Goal: Task Accomplishment & Management: Use online tool/utility

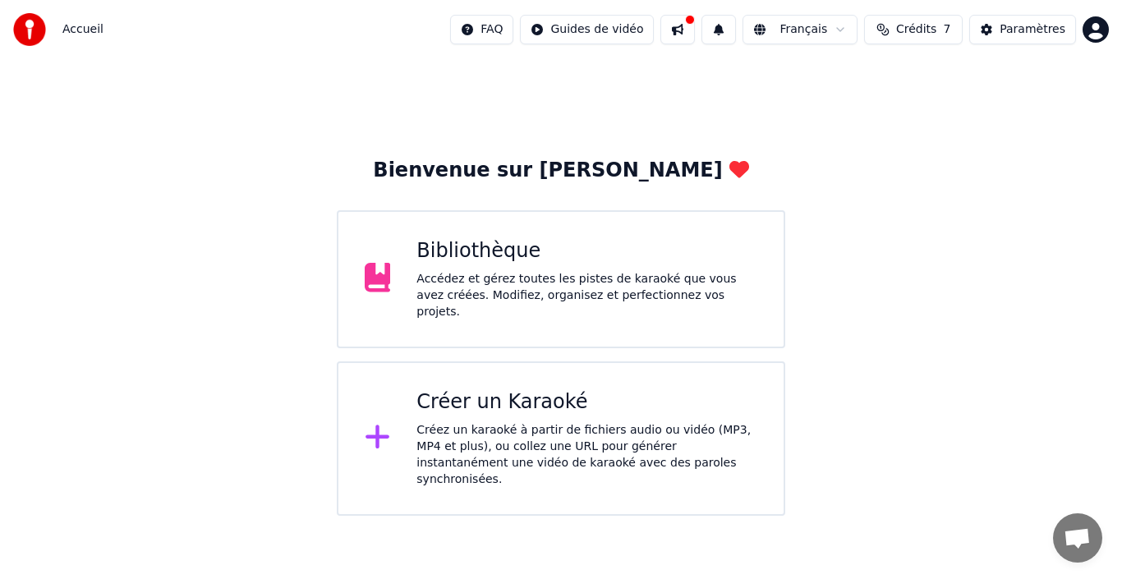
click at [450, 298] on div "Accédez et gérez toutes les pistes de karaoké que vous avez créées. Modifiez, o…" at bounding box center [586, 295] width 341 height 49
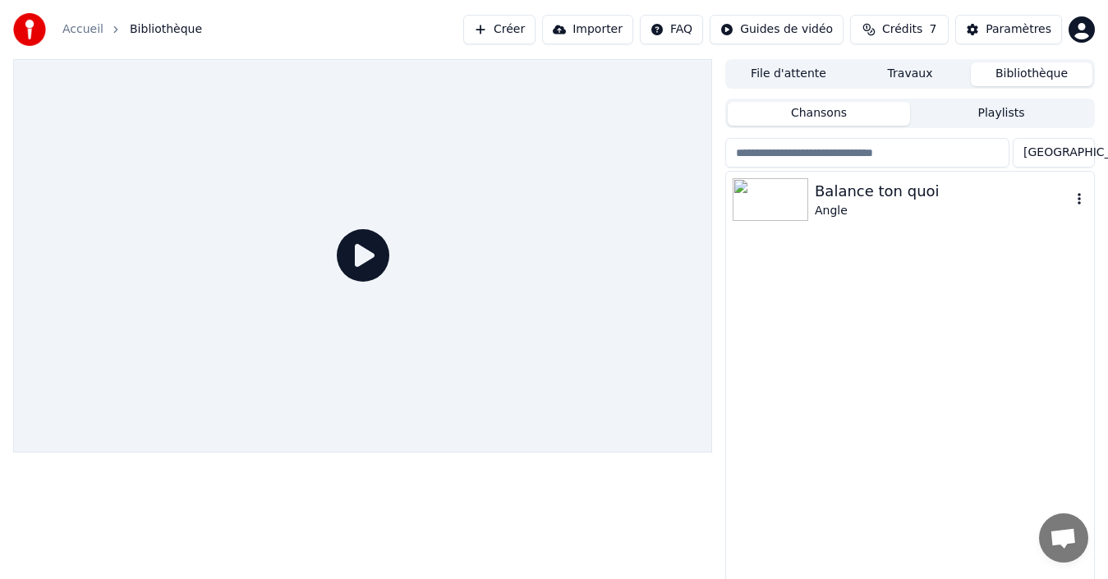
click at [763, 190] on img at bounding box center [770, 199] width 76 height 43
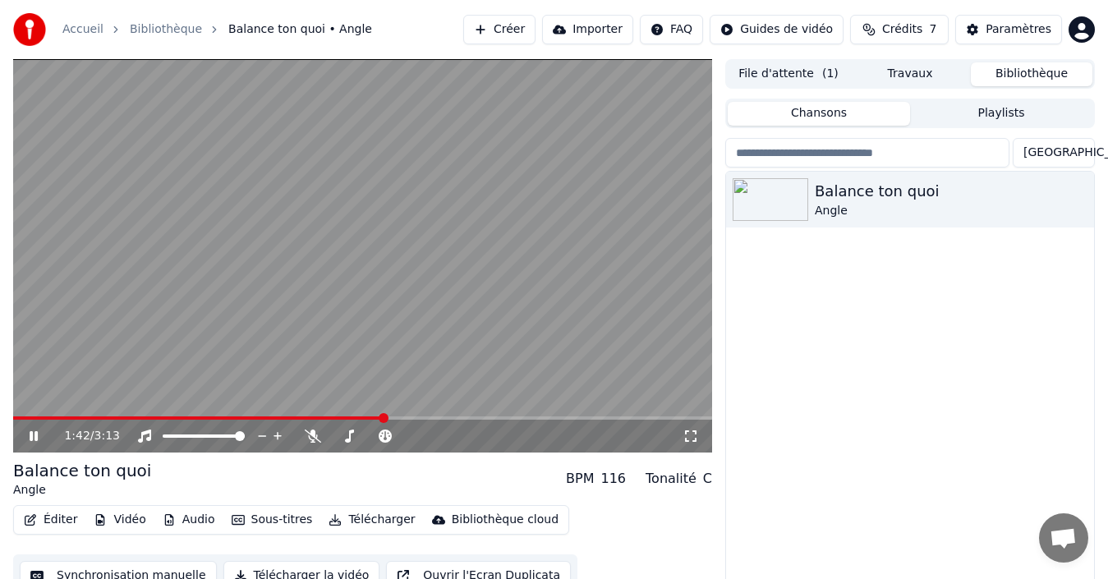
click at [32, 442] on icon at bounding box center [45, 435] width 38 height 13
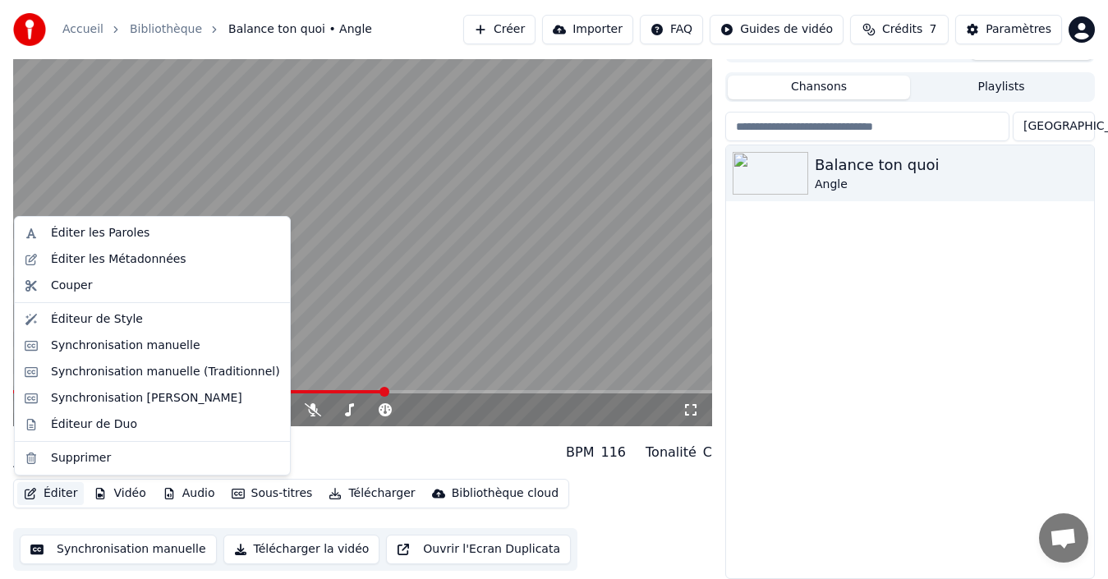
click at [62, 487] on button "Éditer" at bounding box center [50, 493] width 67 height 23
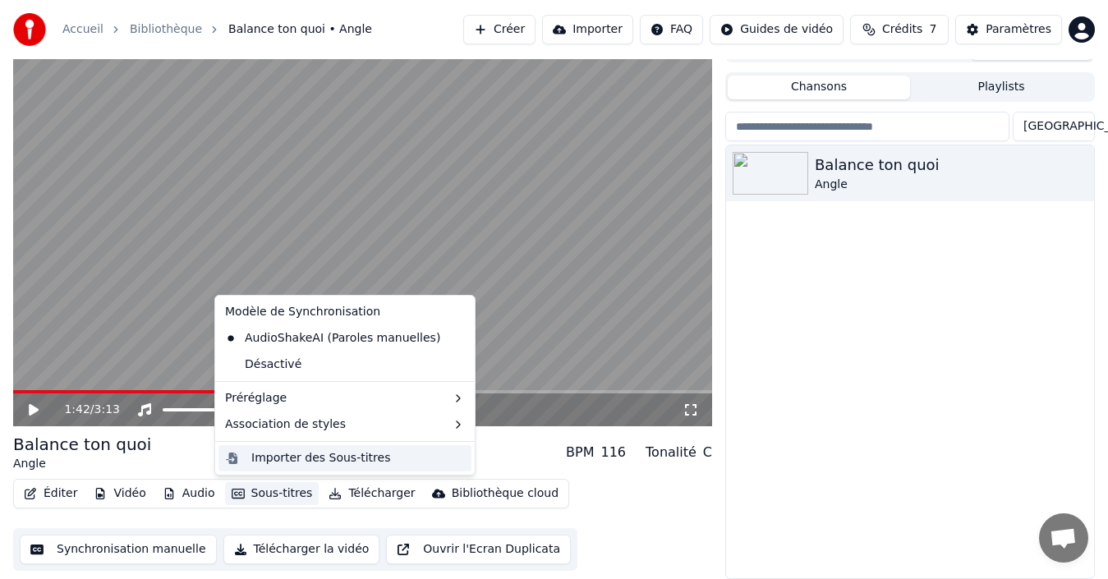
click at [350, 460] on div "Importer des Sous-titres" at bounding box center [320, 458] width 139 height 16
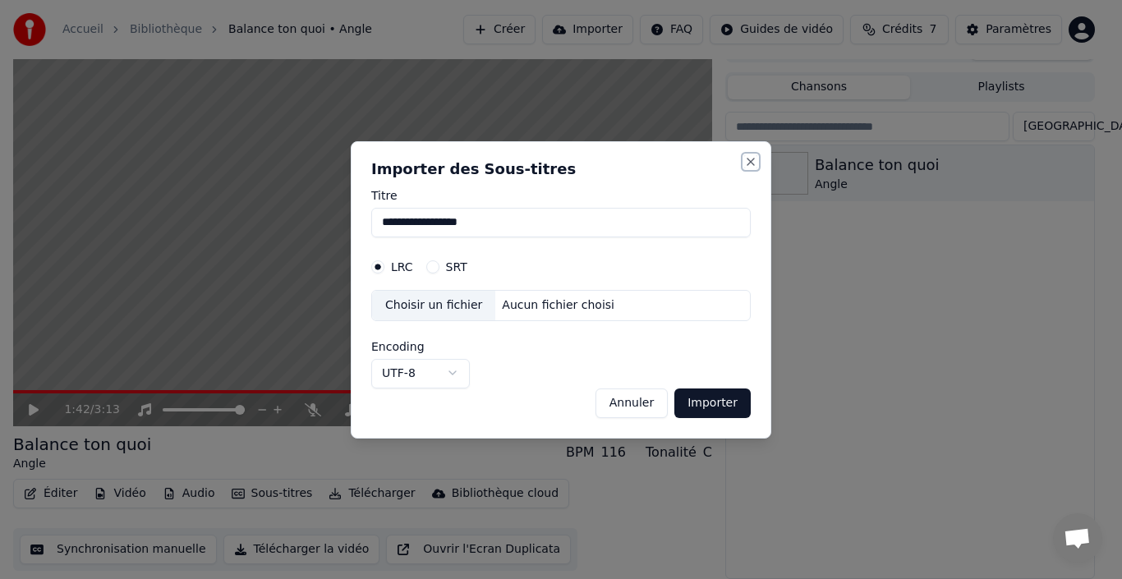
click at [750, 164] on button "Close" at bounding box center [750, 161] width 13 height 13
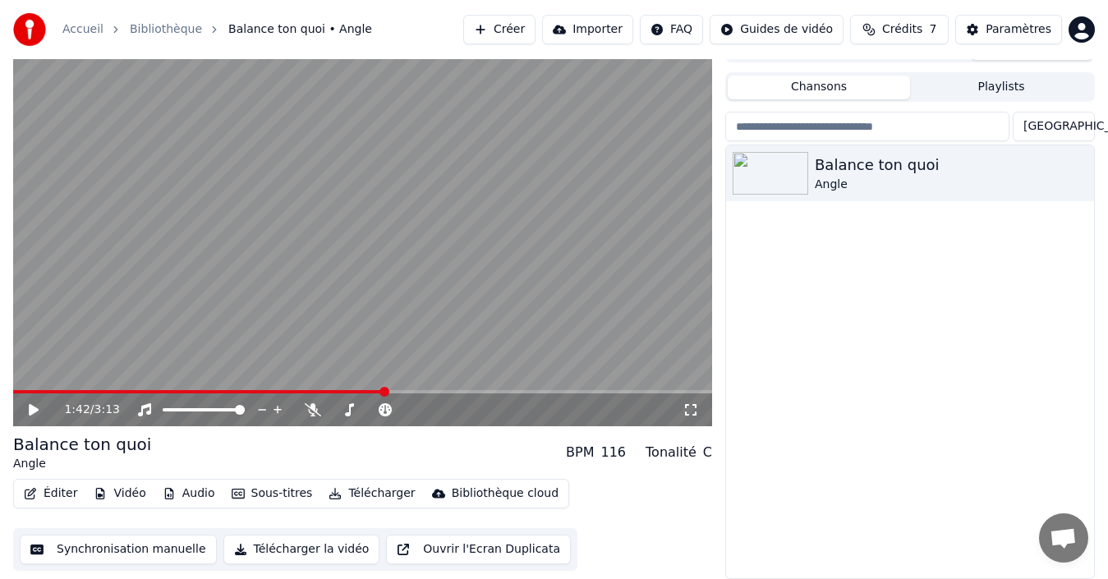
click at [57, 493] on button "Éditer" at bounding box center [50, 493] width 67 height 23
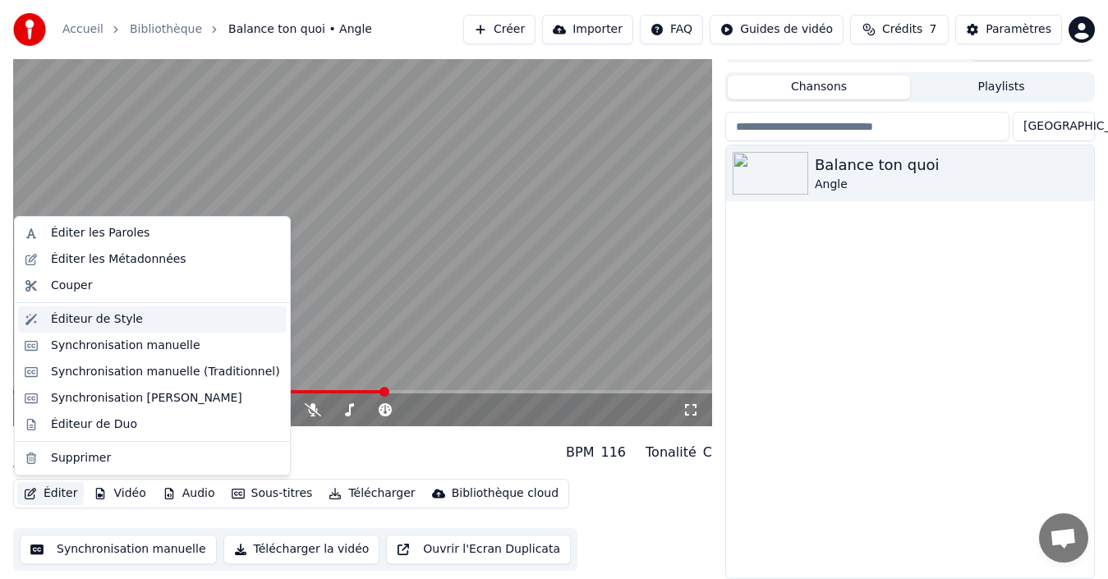
click at [111, 325] on div "Éditeur de Style" at bounding box center [97, 319] width 92 height 16
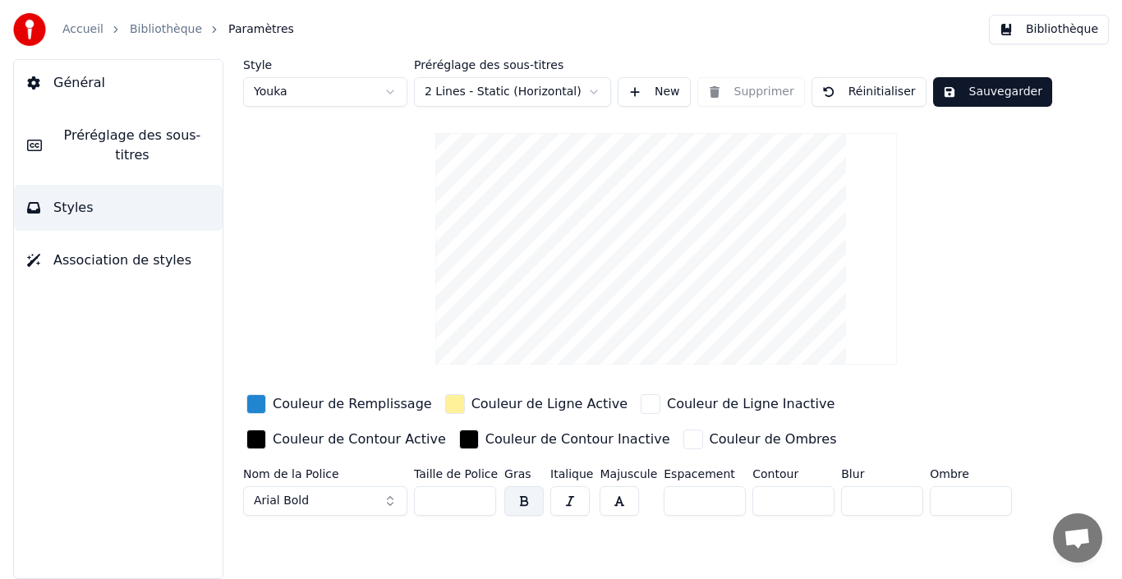
click at [110, 143] on span "Préréglage des sous-titres" at bounding box center [132, 145] width 154 height 39
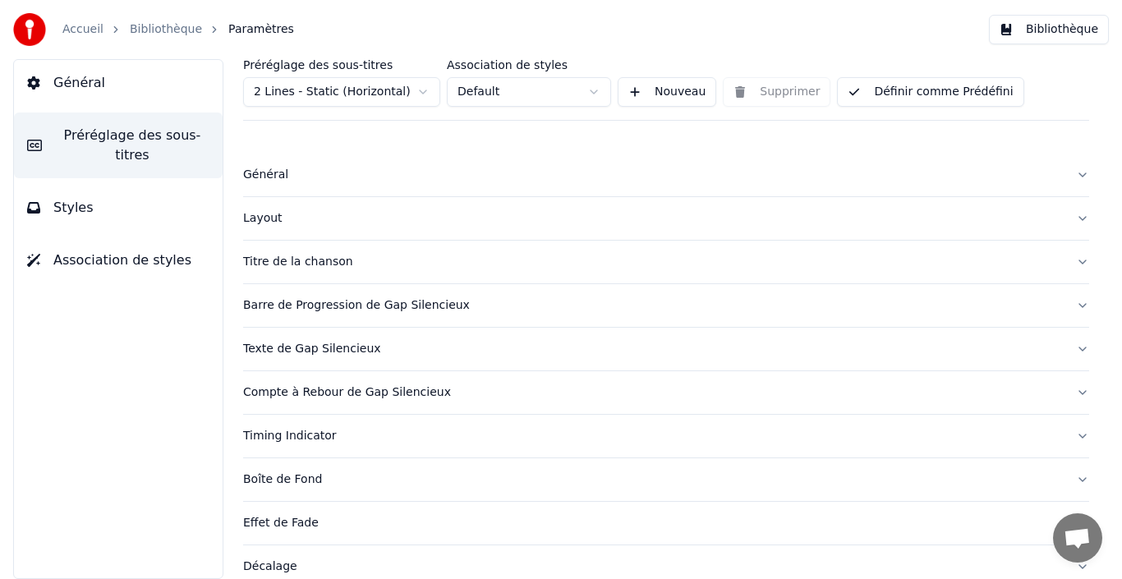
click at [448, 254] on div "Titre de la chanson" at bounding box center [652, 262] width 819 height 16
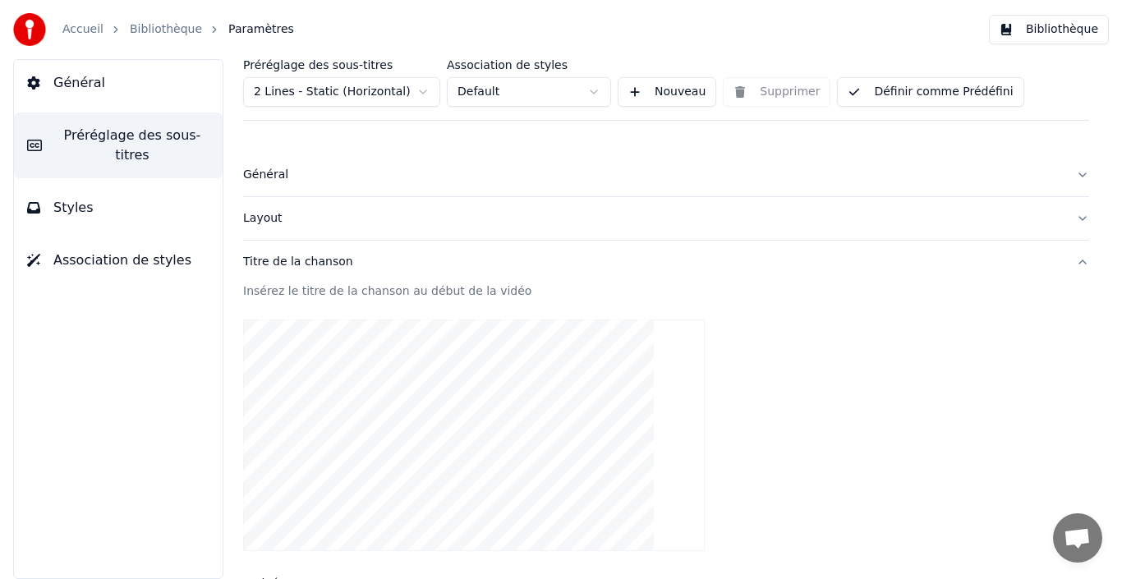
click at [523, 369] on video at bounding box center [473, 435] width 461 height 232
click at [341, 291] on div "Insérez le titre de la chanson au début de la vidéo" at bounding box center [666, 291] width 846 height 16
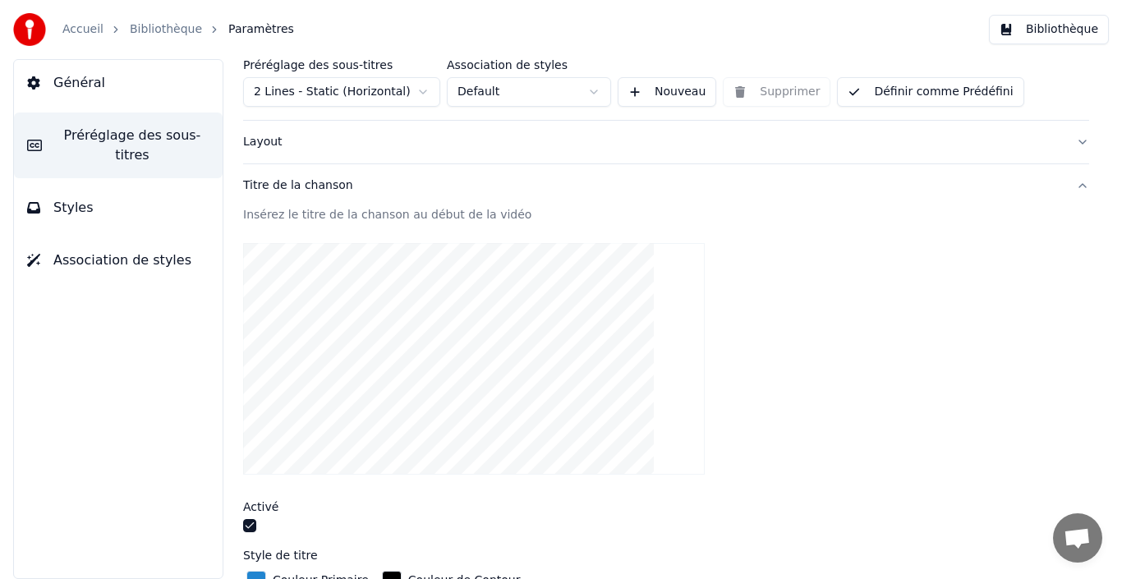
scroll to position [66, 0]
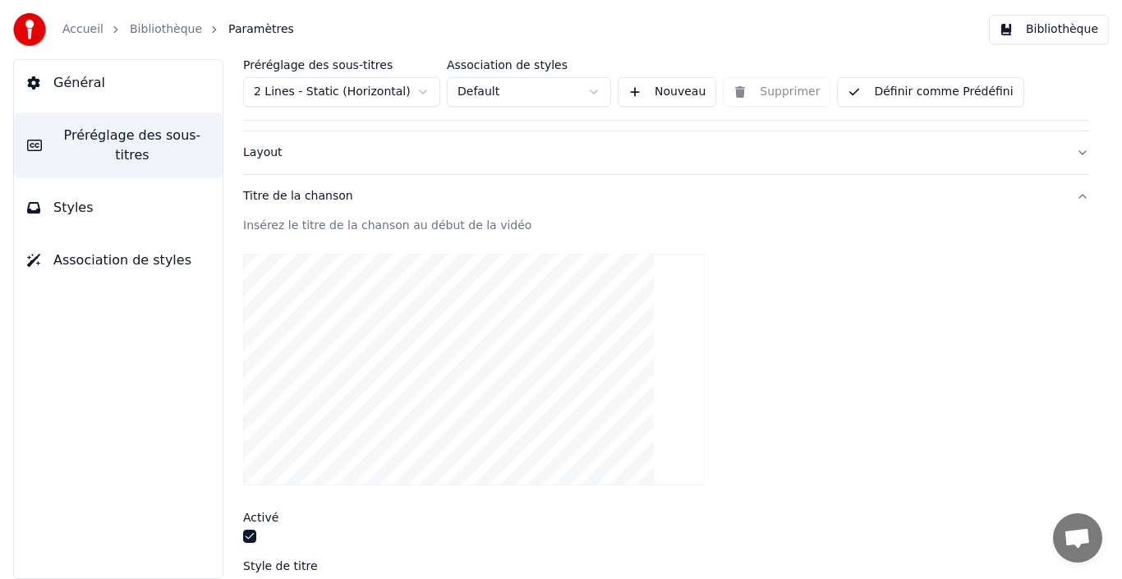
click at [422, 232] on div "Insérez le titre de la chanson au début de la vidéo" at bounding box center [666, 226] width 846 height 16
click at [307, 200] on div "Titre de la chanson" at bounding box center [652, 196] width 819 height 16
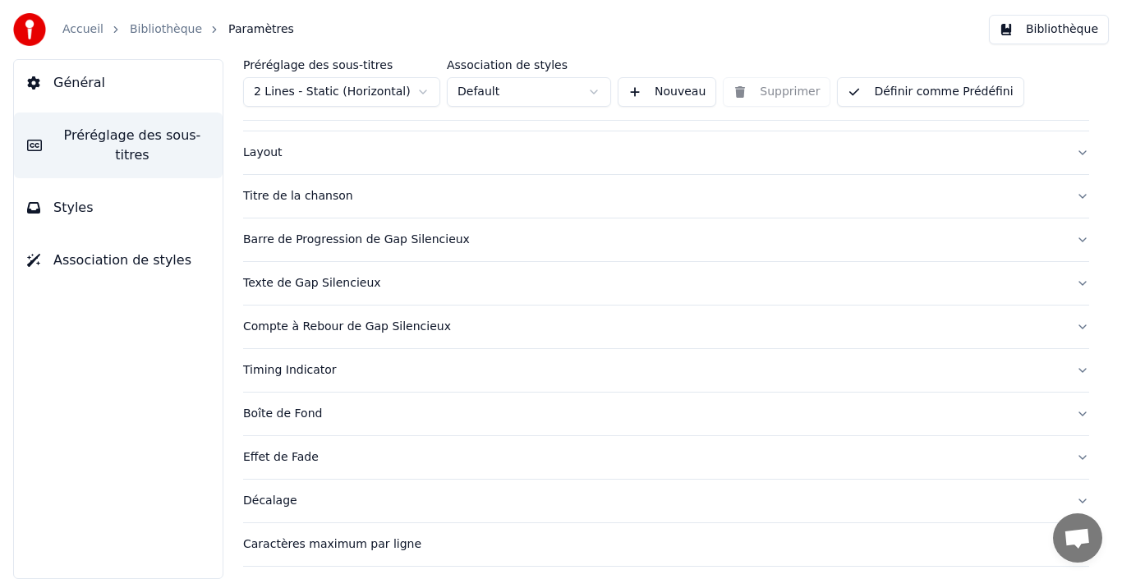
click at [307, 200] on div "Titre de la chanson" at bounding box center [652, 196] width 819 height 16
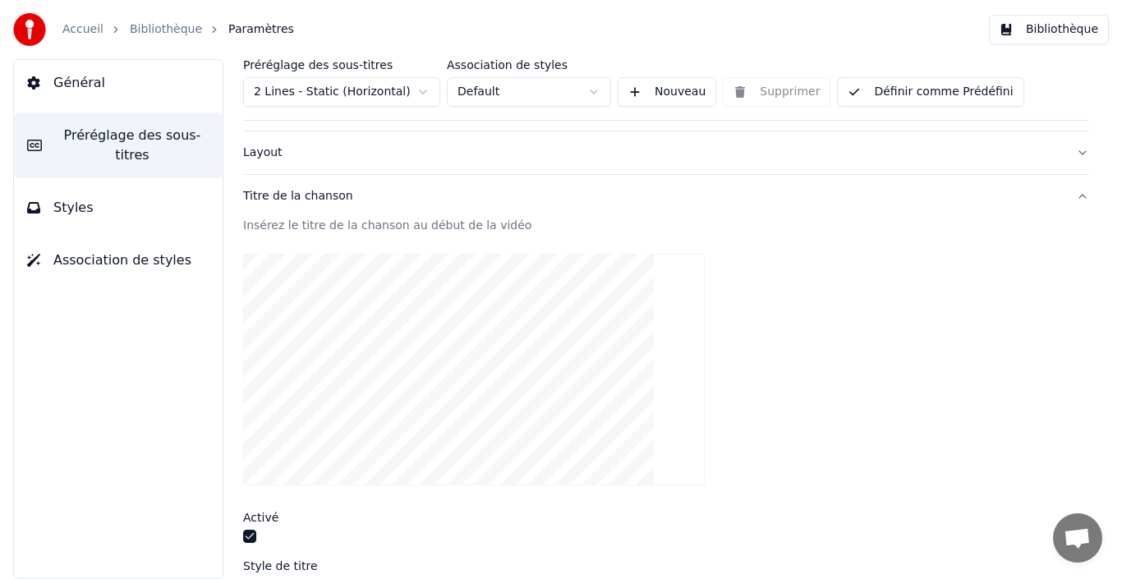
click at [358, 326] on video at bounding box center [473, 370] width 461 height 232
click at [423, 302] on video at bounding box center [473, 370] width 461 height 232
drag, startPoint x: 423, startPoint y: 302, endPoint x: 396, endPoint y: 229, distance: 77.9
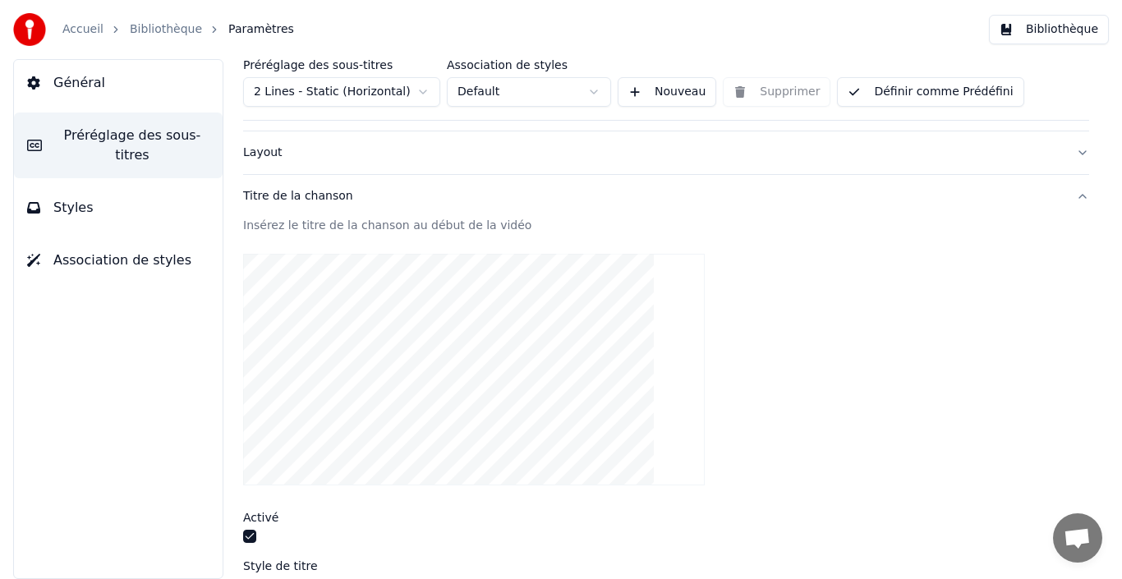
click at [396, 229] on div "Insérez le titre de la chanson au début de la vidéo" at bounding box center [666, 226] width 846 height 16
click at [427, 85] on html "Accueil Bibliothèque Paramètres Bibliothèque Général Préréglage des sous-titres…" at bounding box center [561, 289] width 1122 height 579
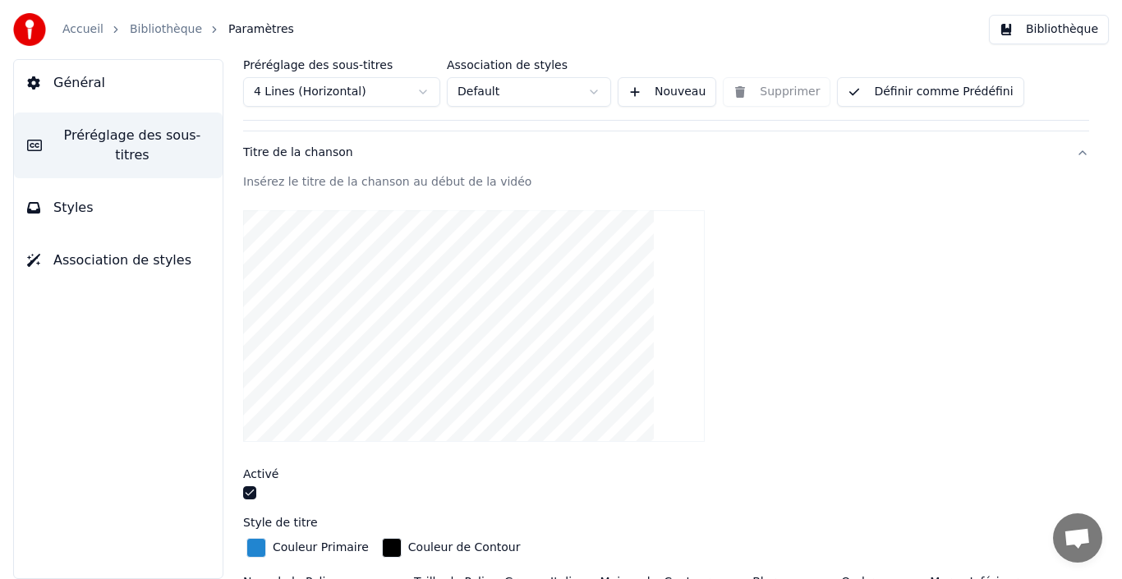
click at [88, 194] on button "Styles" at bounding box center [118, 208] width 209 height 46
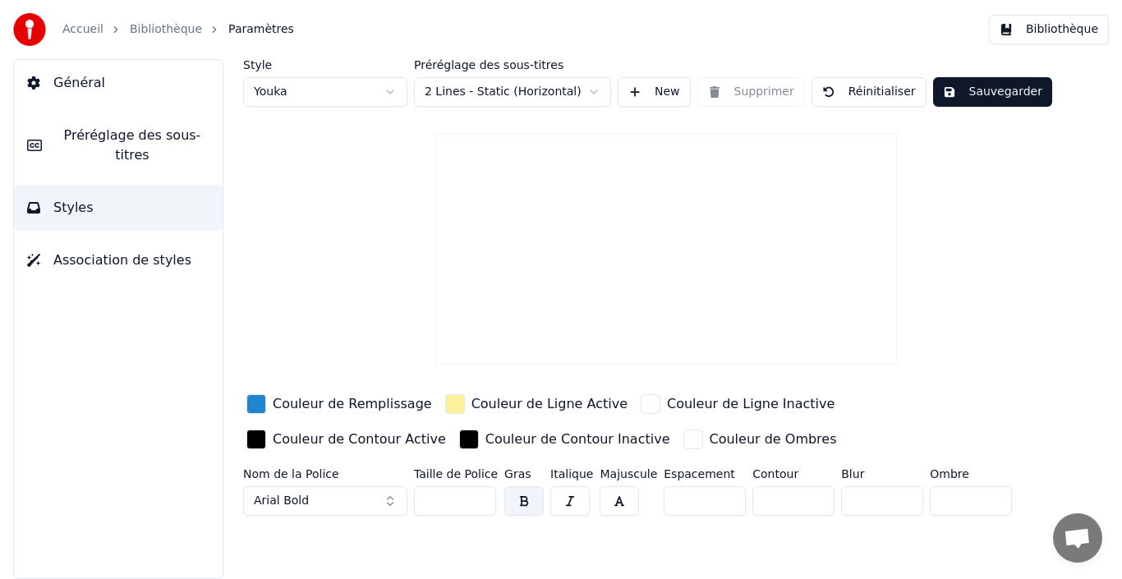
scroll to position [0, 0]
click at [99, 250] on span "Association de styles" at bounding box center [122, 260] width 138 height 20
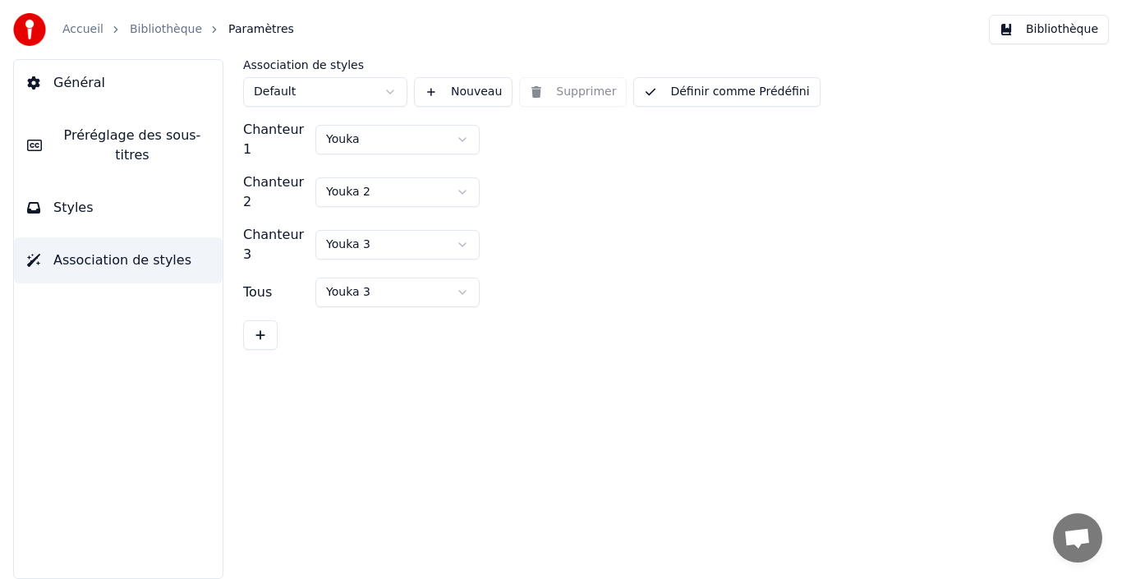
click at [94, 87] on span "Général" at bounding box center [79, 83] width 52 height 20
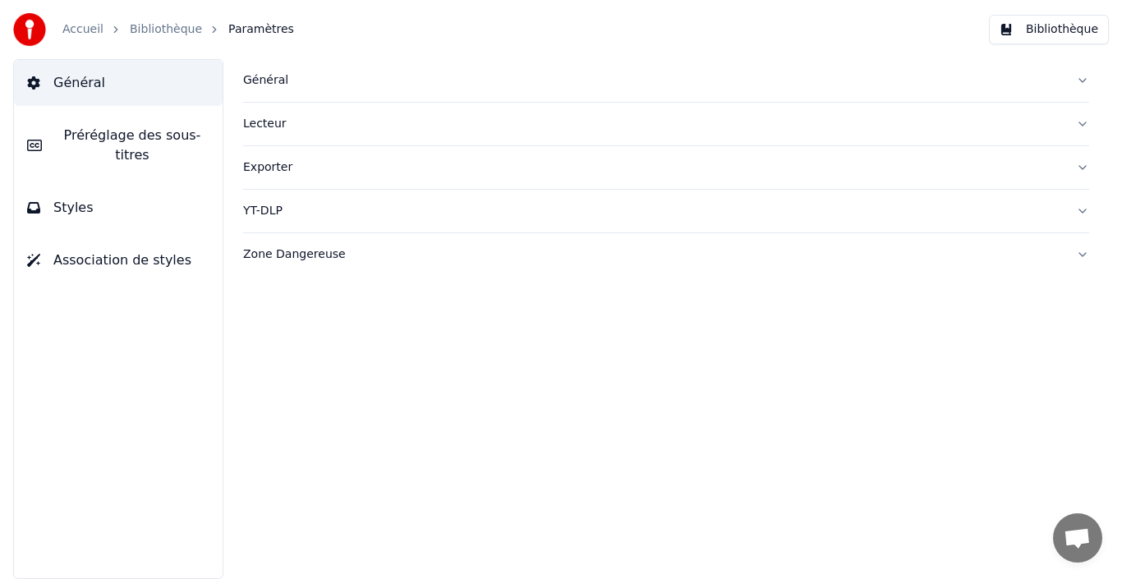
click at [267, 78] on div "Général" at bounding box center [652, 80] width 819 height 16
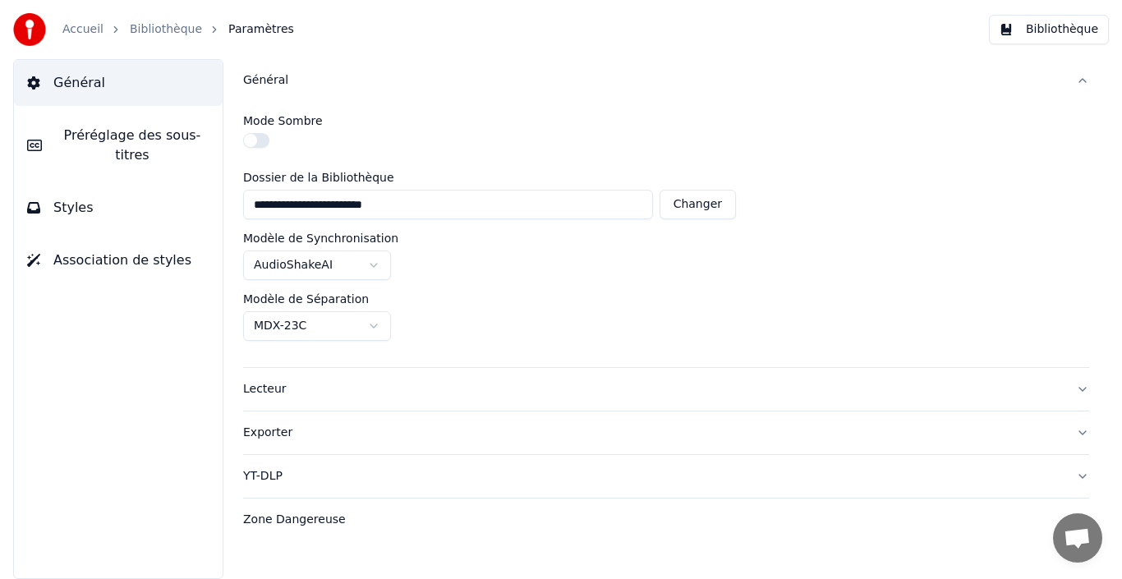
click at [167, 133] on span "Préréglage des sous-titres" at bounding box center [132, 145] width 154 height 39
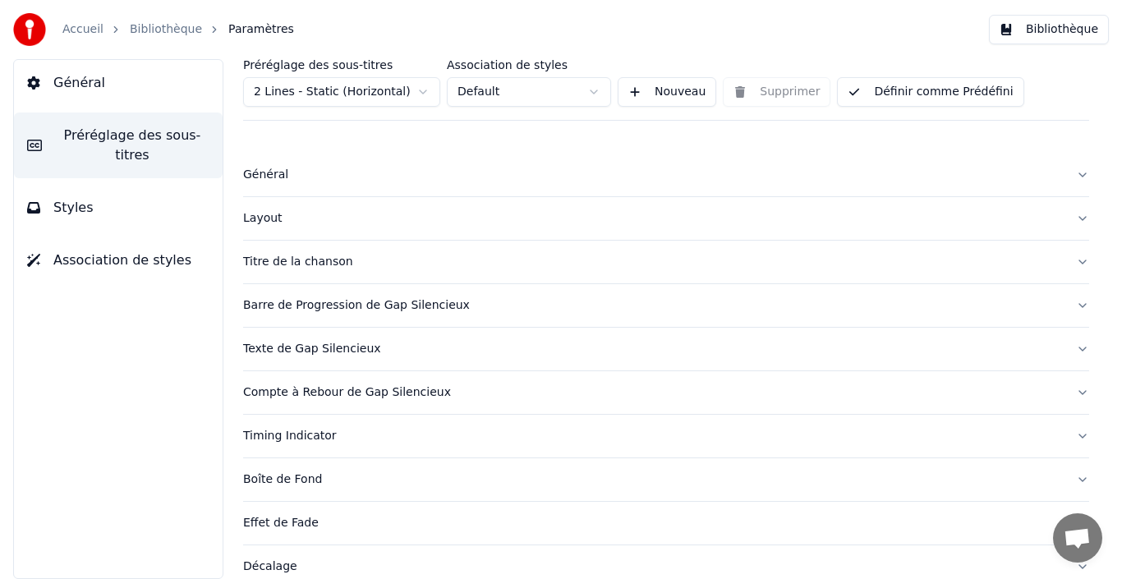
click at [304, 262] on div "Titre de la chanson" at bounding box center [652, 262] width 819 height 16
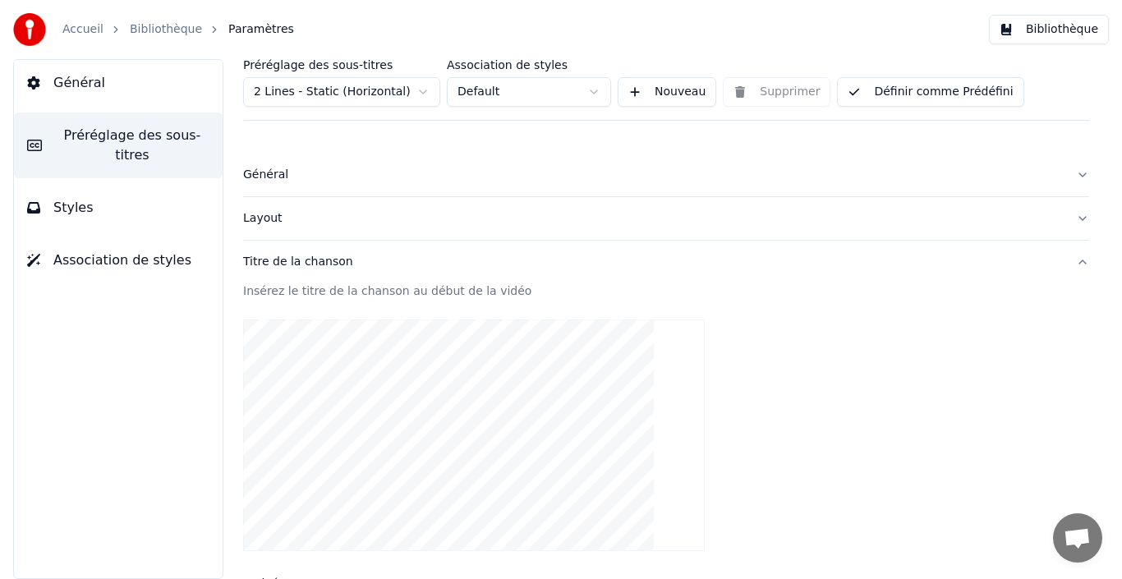
click at [454, 379] on video at bounding box center [473, 435] width 461 height 232
click at [513, 423] on video at bounding box center [473, 435] width 461 height 232
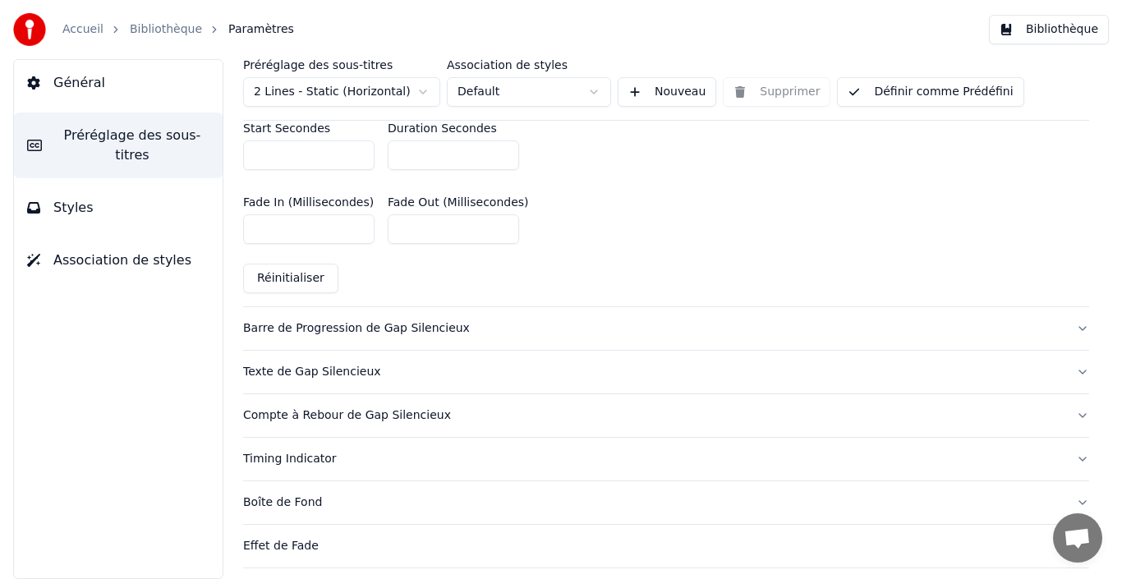
scroll to position [887, 0]
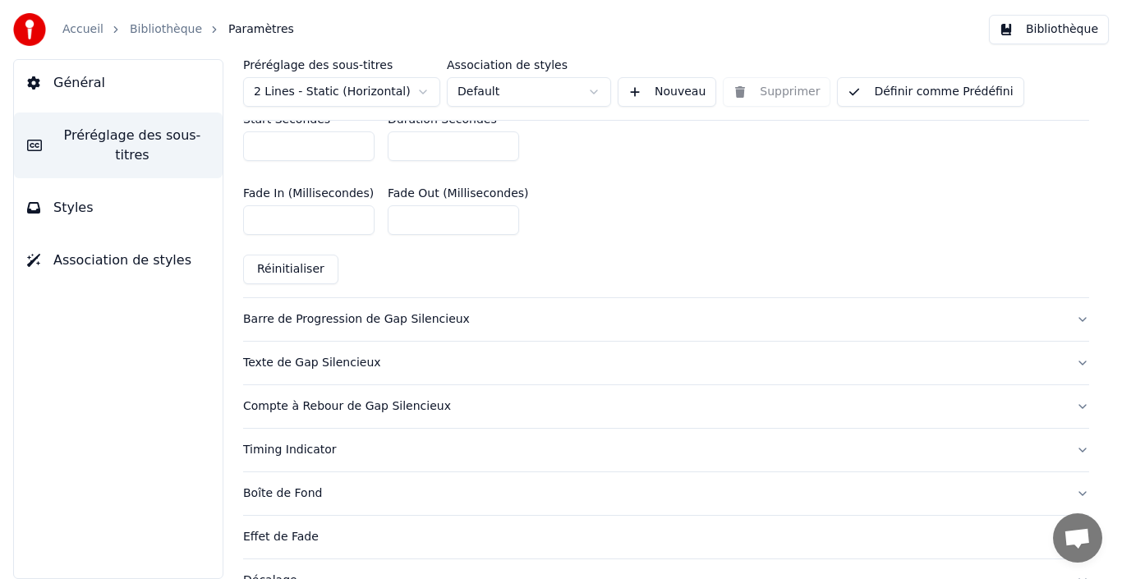
click at [1062, 313] on button "Barre de Progression de Gap Silencieux" at bounding box center [666, 319] width 846 height 43
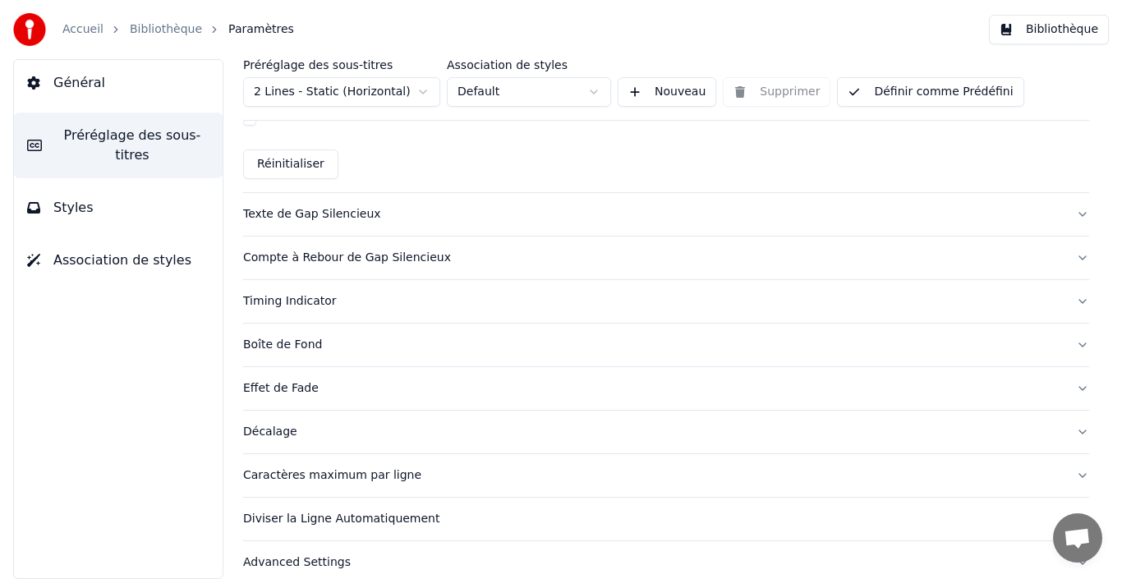
scroll to position [1095, 0]
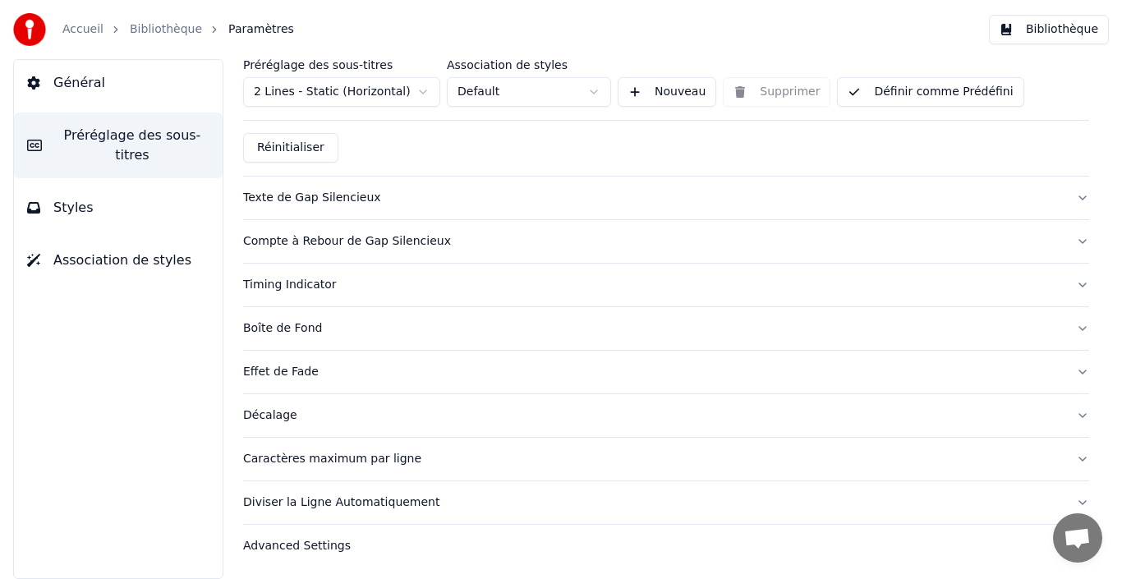
click at [1072, 329] on button "Boîte de Fond" at bounding box center [666, 328] width 846 height 43
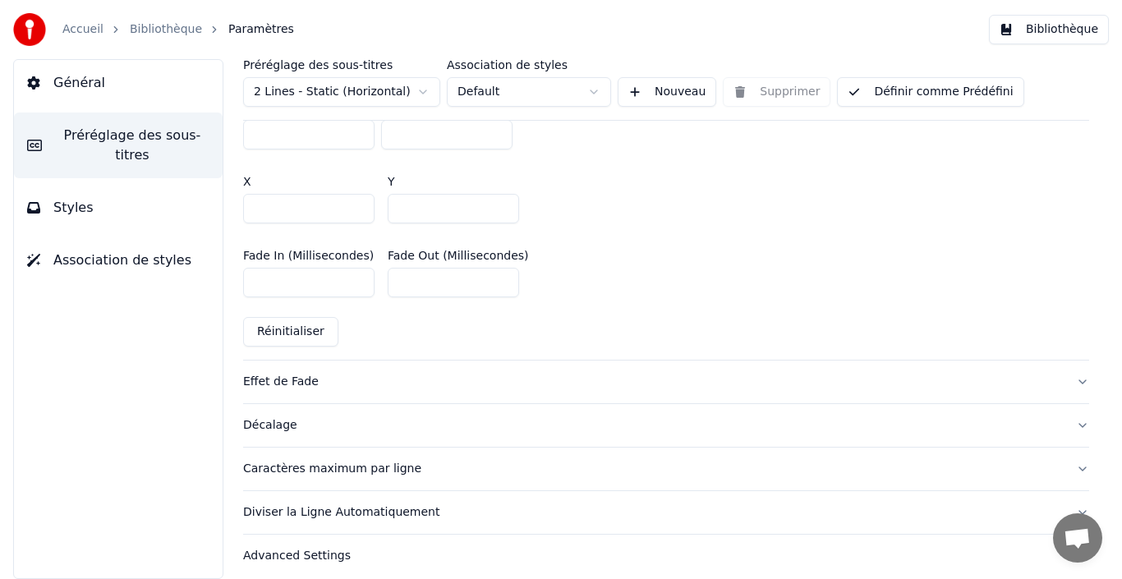
scroll to position [1034, 0]
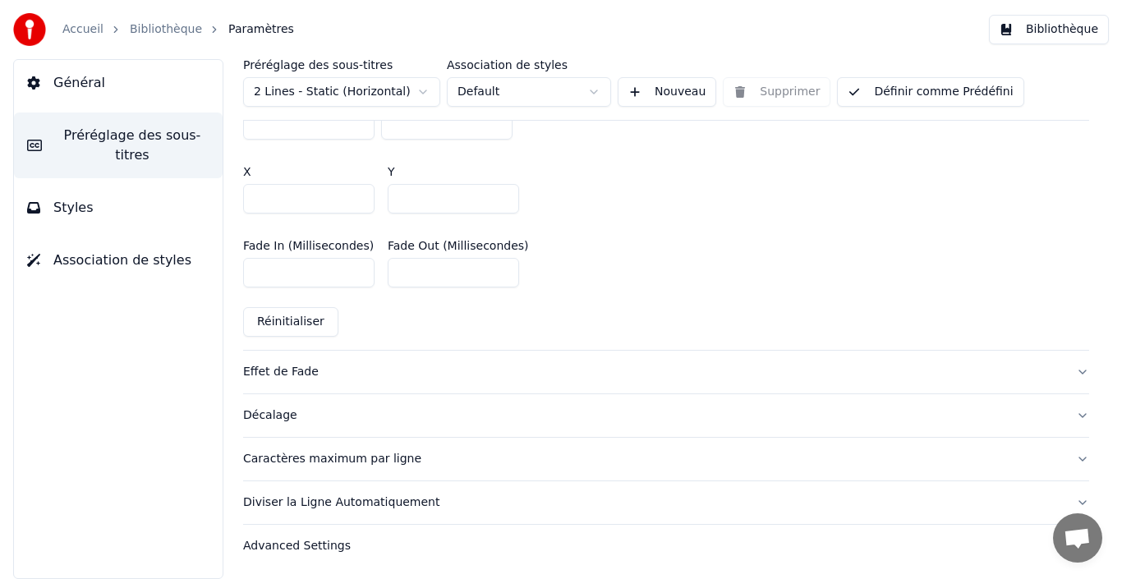
click at [1073, 416] on button "Décalage" at bounding box center [666, 415] width 846 height 43
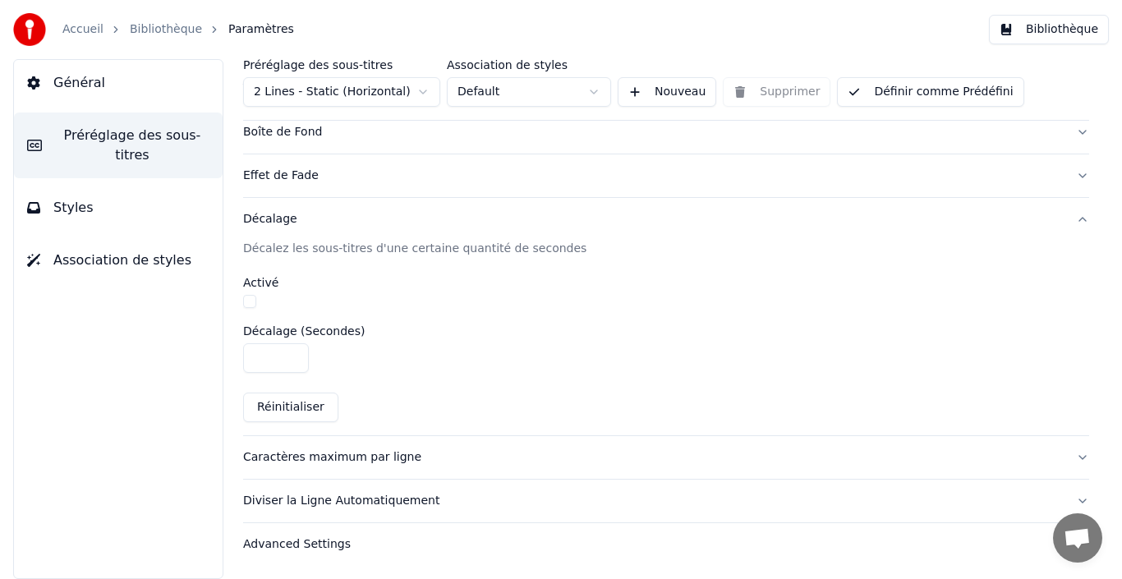
scroll to position [346, 0]
click at [1070, 461] on button "Caractères maximum par ligne" at bounding box center [666, 458] width 846 height 43
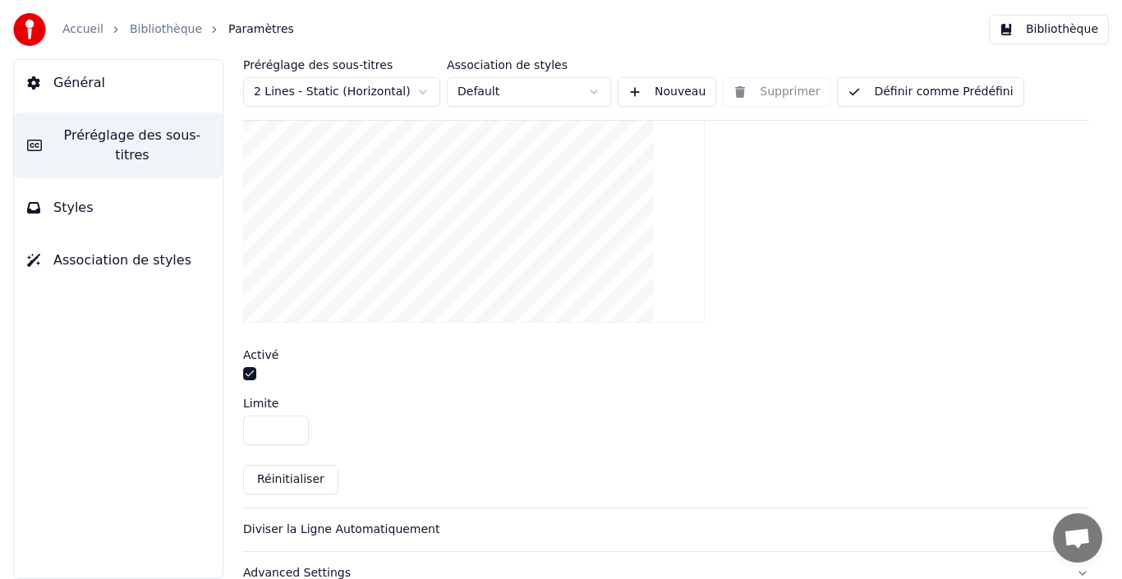
scroll to position [604, 0]
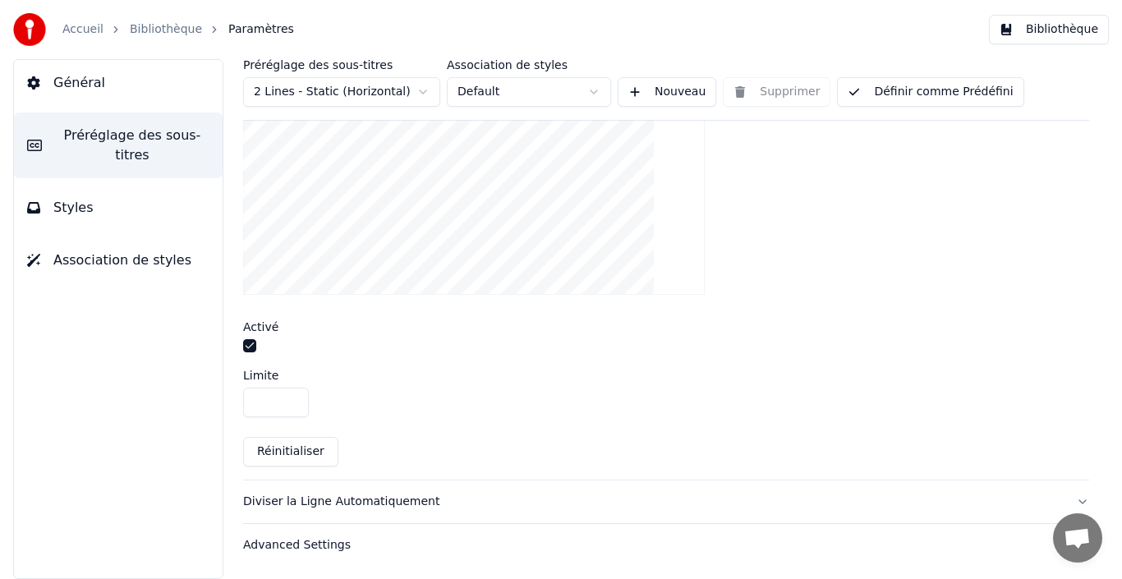
click at [1062, 492] on button "Diviser la Ligne Automatiquement" at bounding box center [666, 501] width 846 height 43
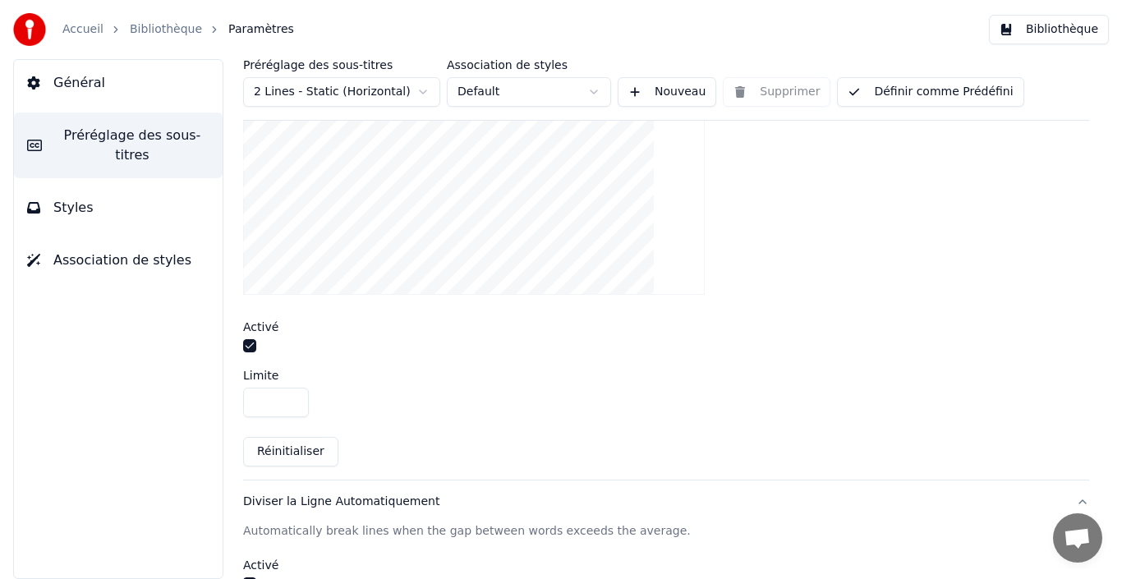
scroll to position [346, 0]
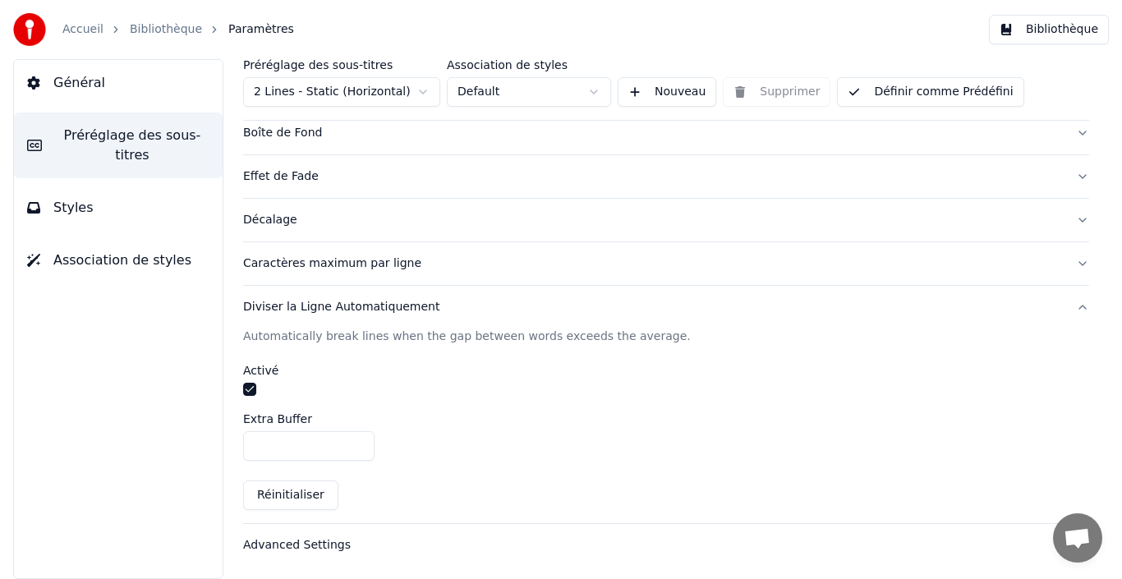
click at [64, 198] on span "Styles" at bounding box center [73, 208] width 40 height 20
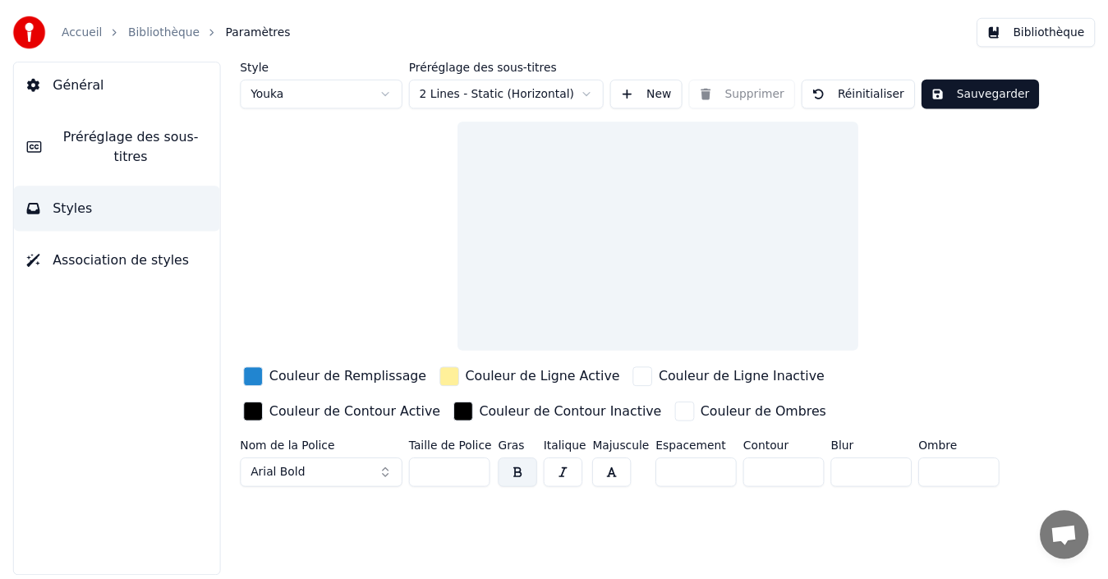
scroll to position [0, 0]
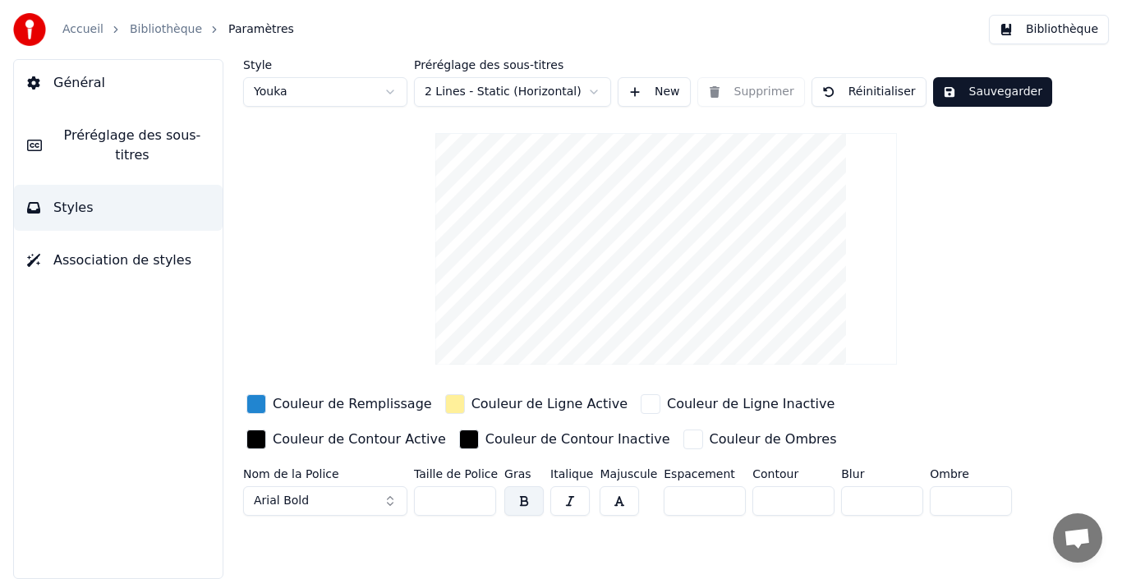
click at [80, 30] on link "Accueil" at bounding box center [82, 29] width 41 height 16
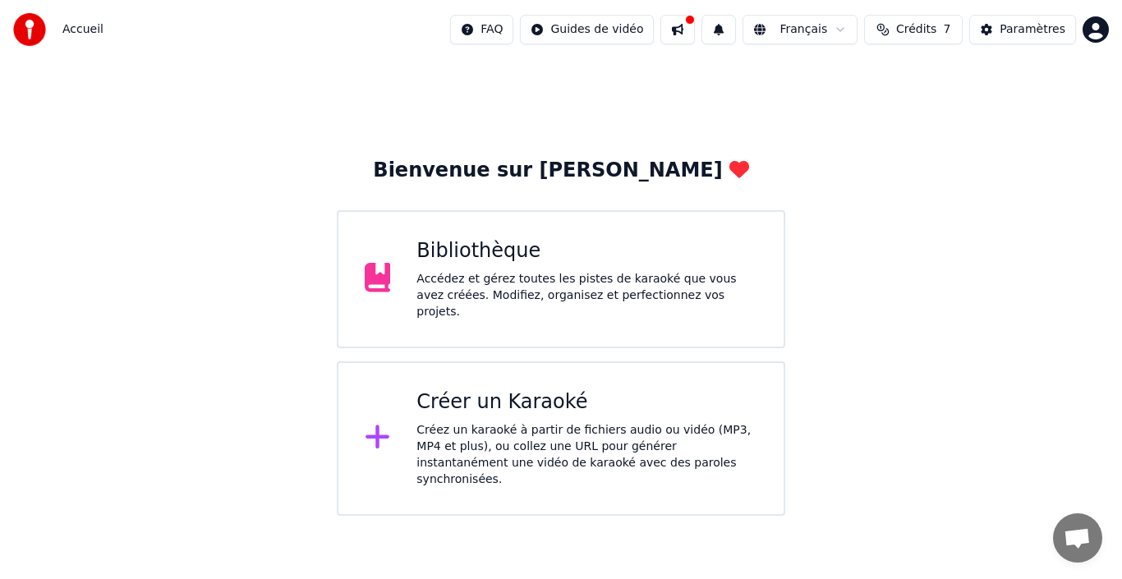
click at [461, 275] on div "Accédez et gérez toutes les pistes de karaoké que vous avez créées. Modifiez, o…" at bounding box center [586, 295] width 341 height 49
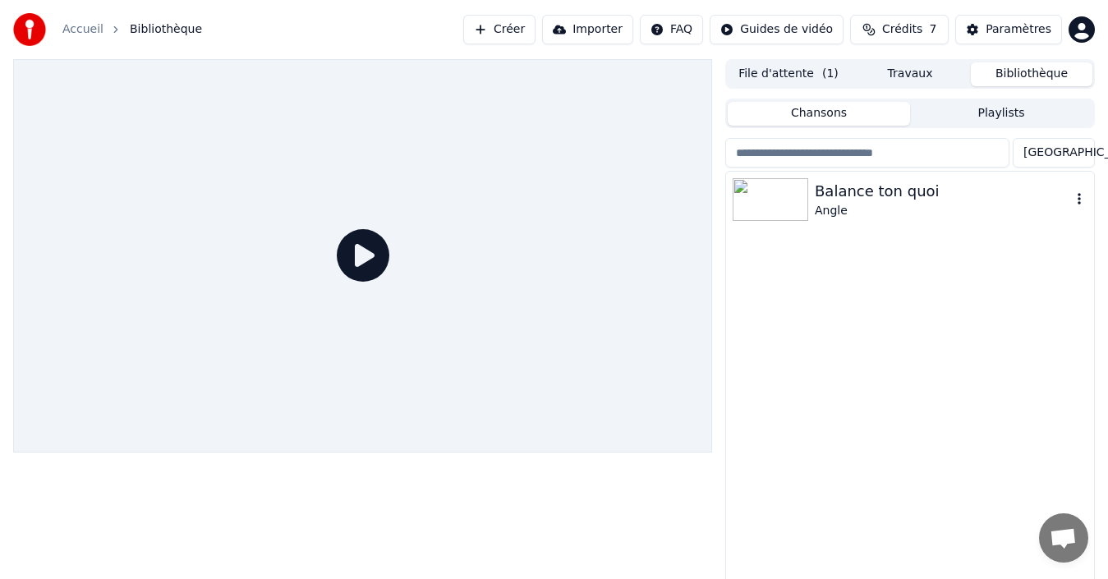
click at [1079, 205] on icon "button" at bounding box center [1079, 198] width 16 height 13
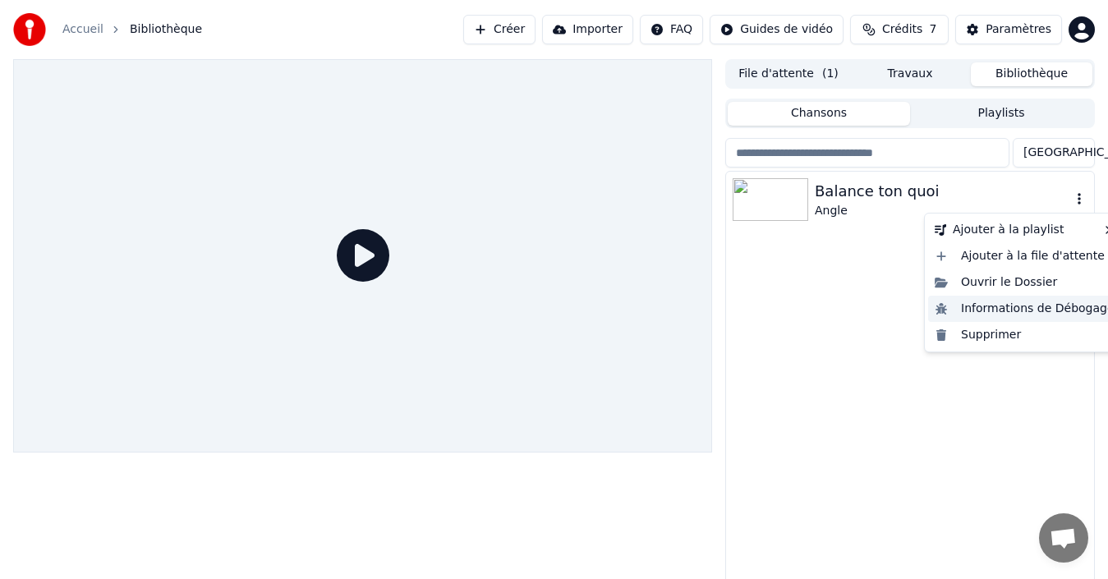
click at [1056, 305] on div "Informations de Débogage" at bounding box center [1024, 309] width 193 height 26
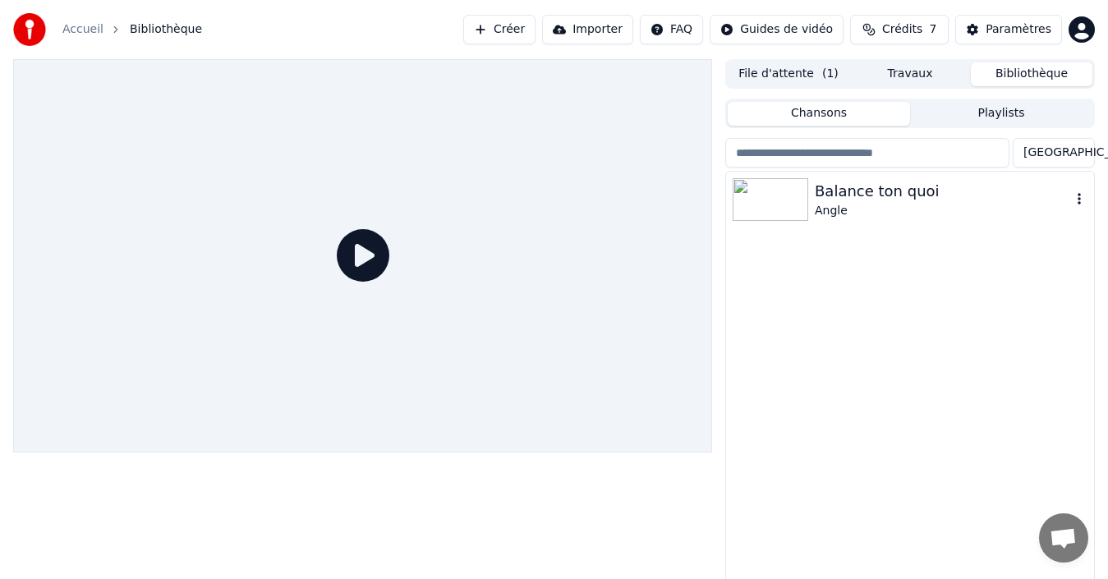
click at [778, 205] on img at bounding box center [770, 199] width 76 height 43
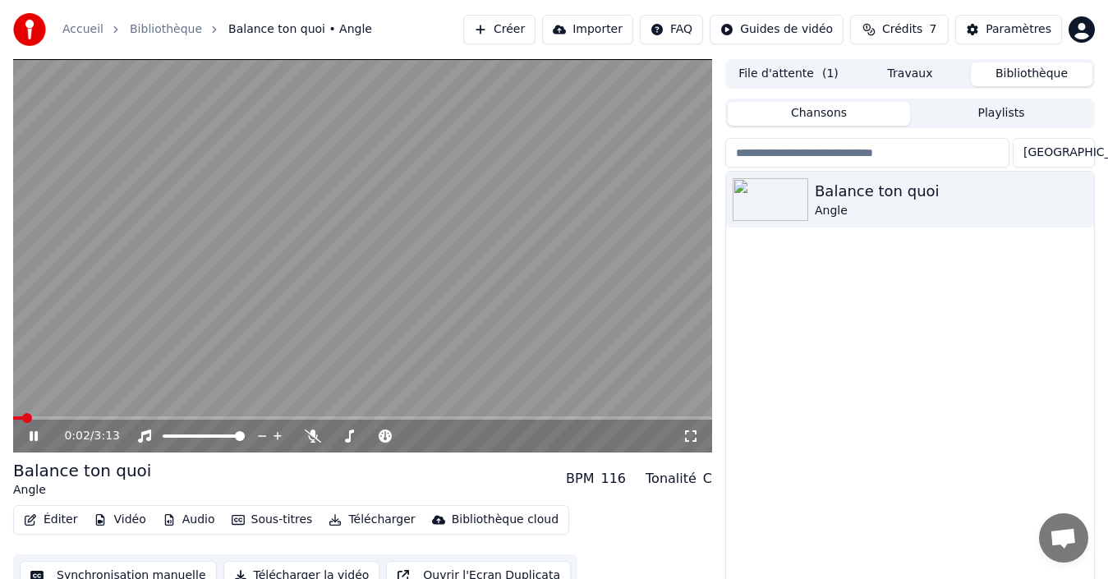
scroll to position [26, 0]
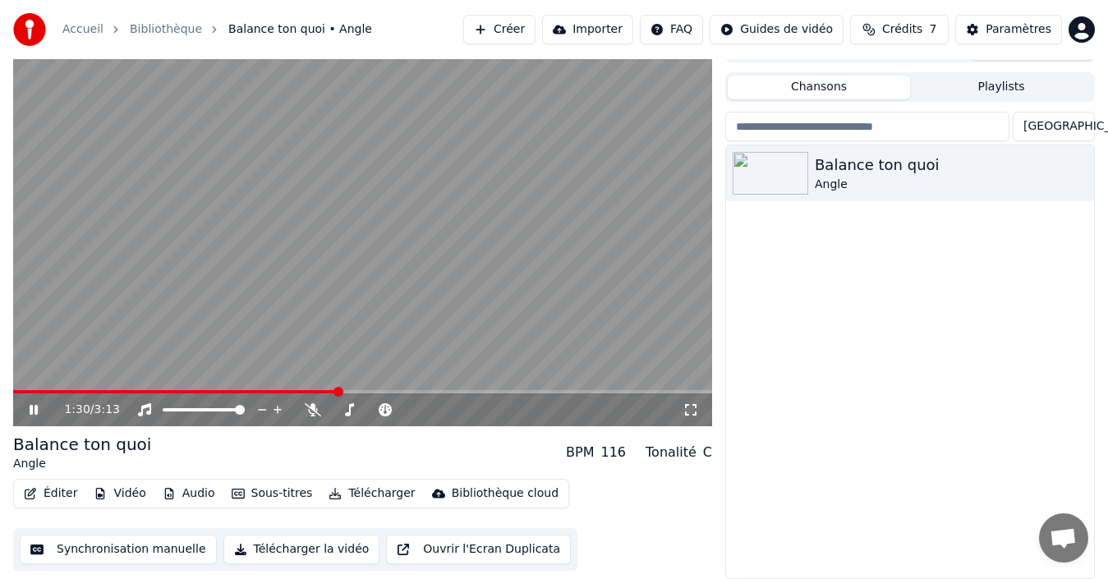
click at [439, 182] on video at bounding box center [362, 229] width 699 height 393
click at [439, 186] on video at bounding box center [362, 229] width 699 height 393
click at [34, 407] on icon at bounding box center [45, 409] width 38 height 13
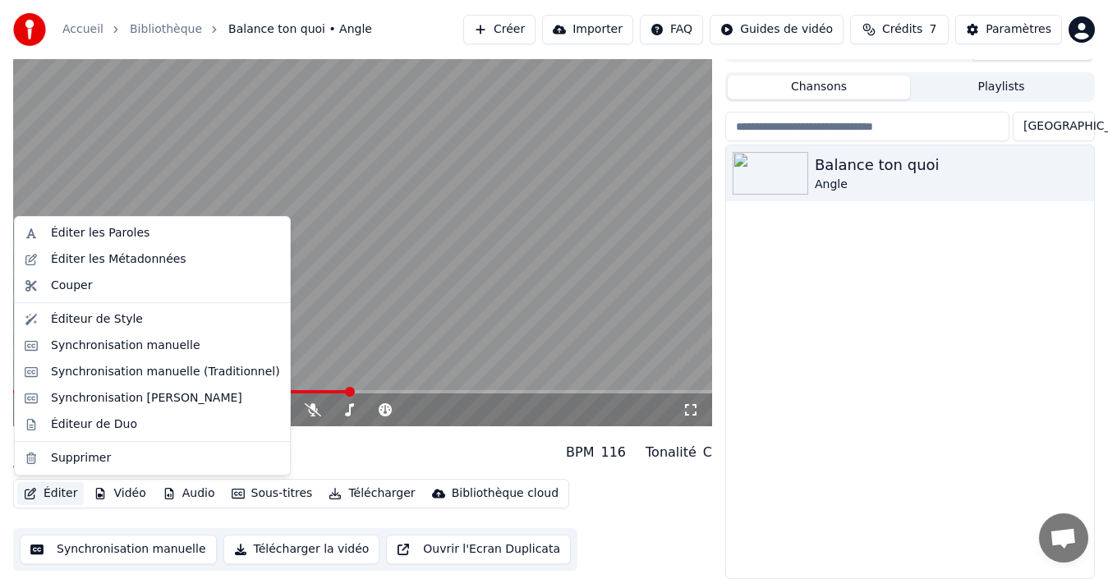
click at [44, 499] on button "Éditer" at bounding box center [50, 493] width 67 height 23
click at [105, 259] on div "Éditer les Métadonnées" at bounding box center [118, 259] width 135 height 16
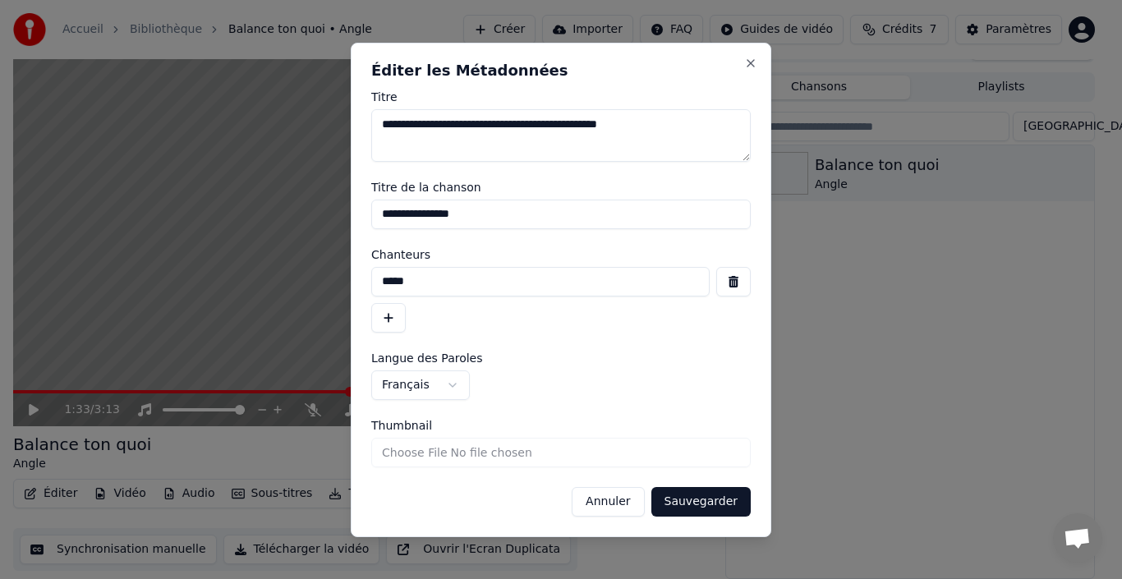
click at [468, 121] on textarea "**********" at bounding box center [560, 135] width 379 height 53
click at [509, 124] on textarea "**********" at bounding box center [560, 135] width 379 height 53
type textarea "**********"
click at [467, 209] on input "**********" at bounding box center [560, 215] width 379 height 30
type input "**********"
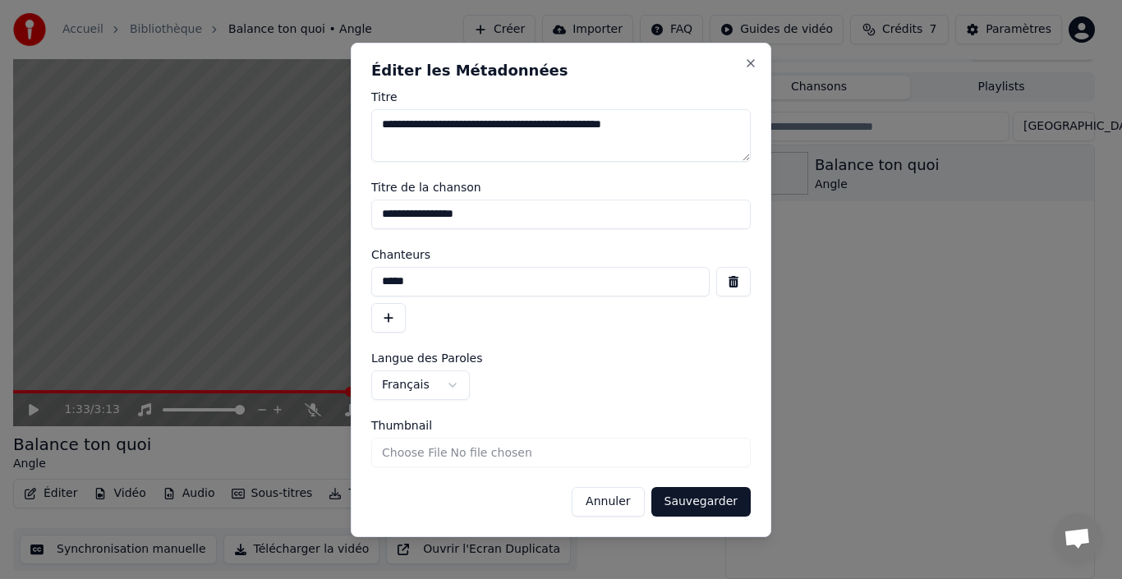
click at [415, 279] on input "*****" at bounding box center [540, 282] width 338 height 30
type input "*****"
click at [684, 502] on button "Sauvegarder" at bounding box center [700, 502] width 99 height 30
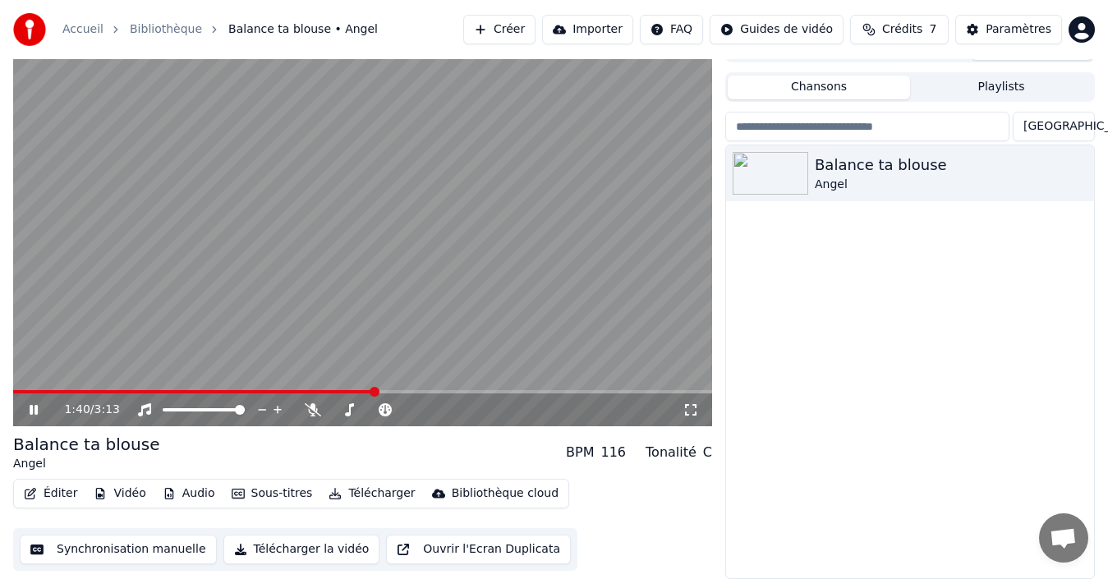
click at [39, 410] on icon at bounding box center [45, 409] width 38 height 13
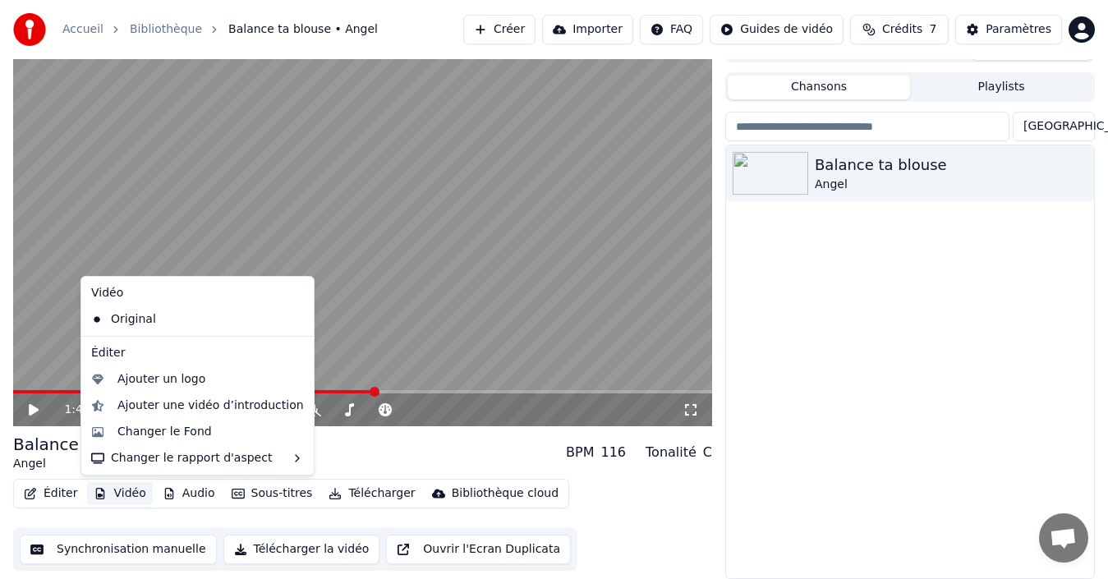
click at [117, 490] on button "Vidéo" at bounding box center [119, 493] width 65 height 23
click at [182, 430] on div "Changer le Fond" at bounding box center [164, 432] width 94 height 16
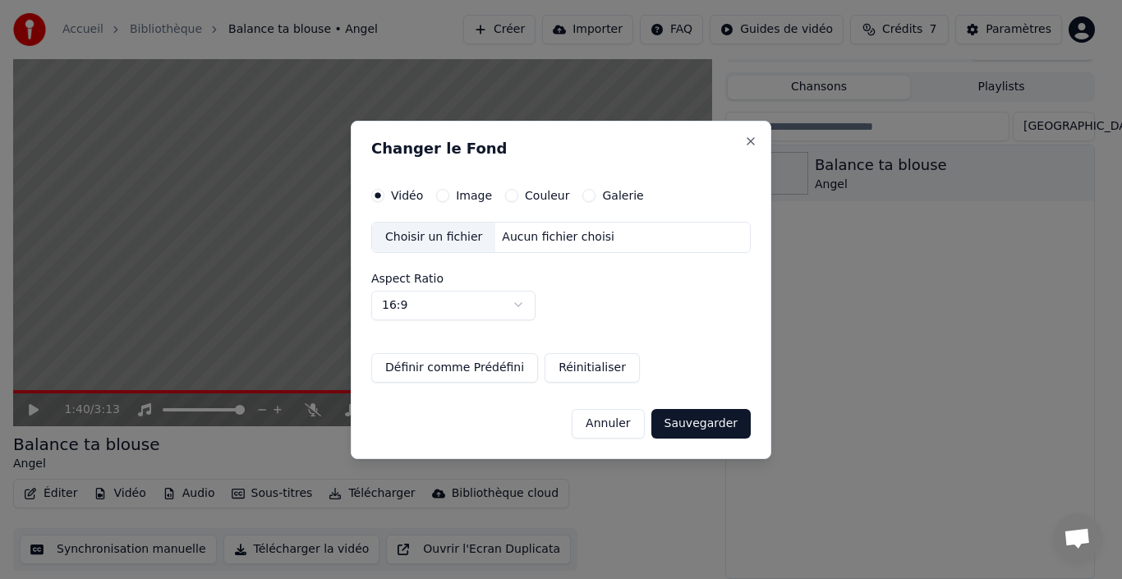
click at [440, 196] on button "Image" at bounding box center [442, 195] width 13 height 13
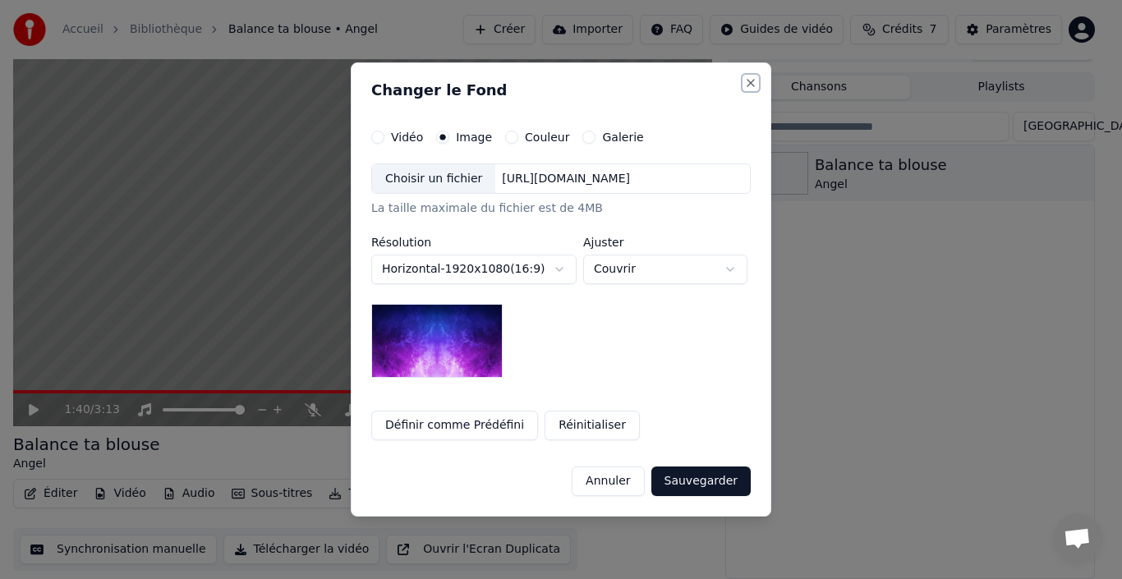
click at [755, 89] on button "Close" at bounding box center [750, 82] width 13 height 13
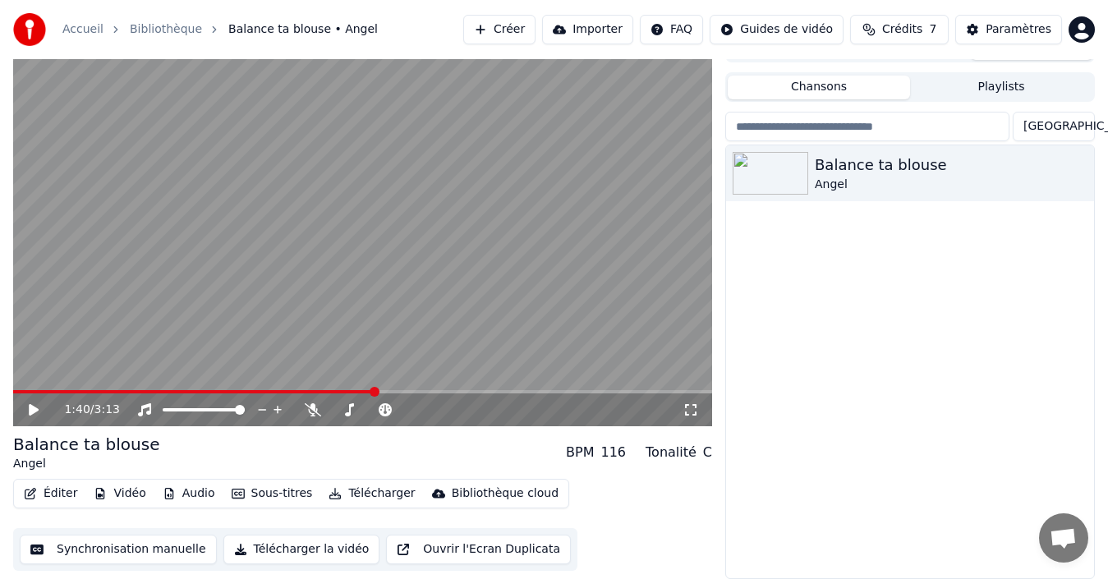
click at [465, 494] on div "Bibliothèque cloud" at bounding box center [505, 493] width 107 height 16
click at [478, 452] on div "Balance ta blouse Angel BPM 116 Tonalité C" at bounding box center [362, 452] width 699 height 39
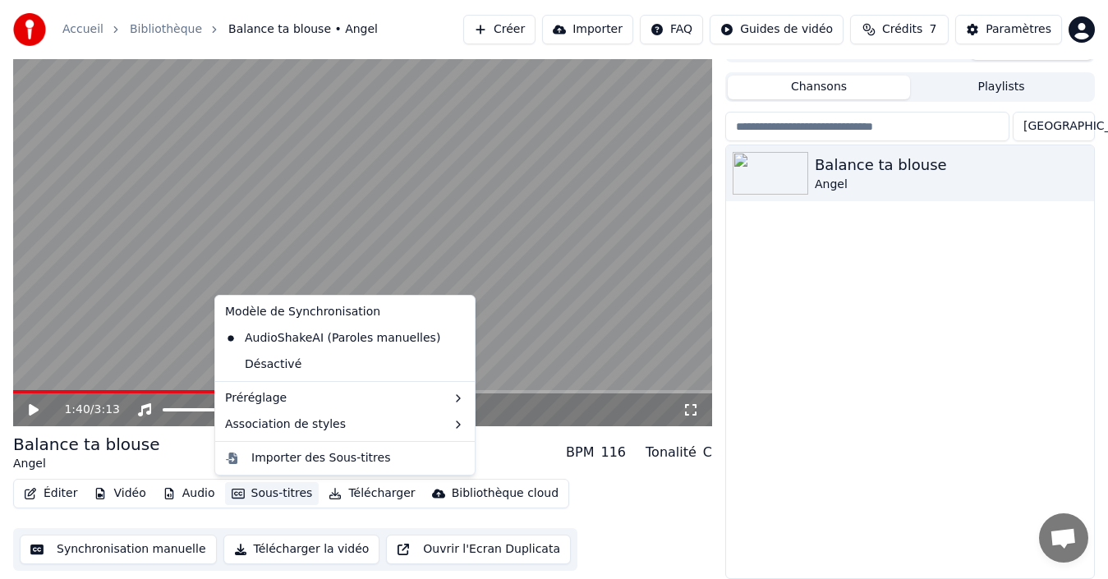
click at [266, 493] on button "Sous-titres" at bounding box center [272, 493] width 94 height 23
click at [276, 459] on div "Importer des Sous-titres" at bounding box center [320, 458] width 139 height 16
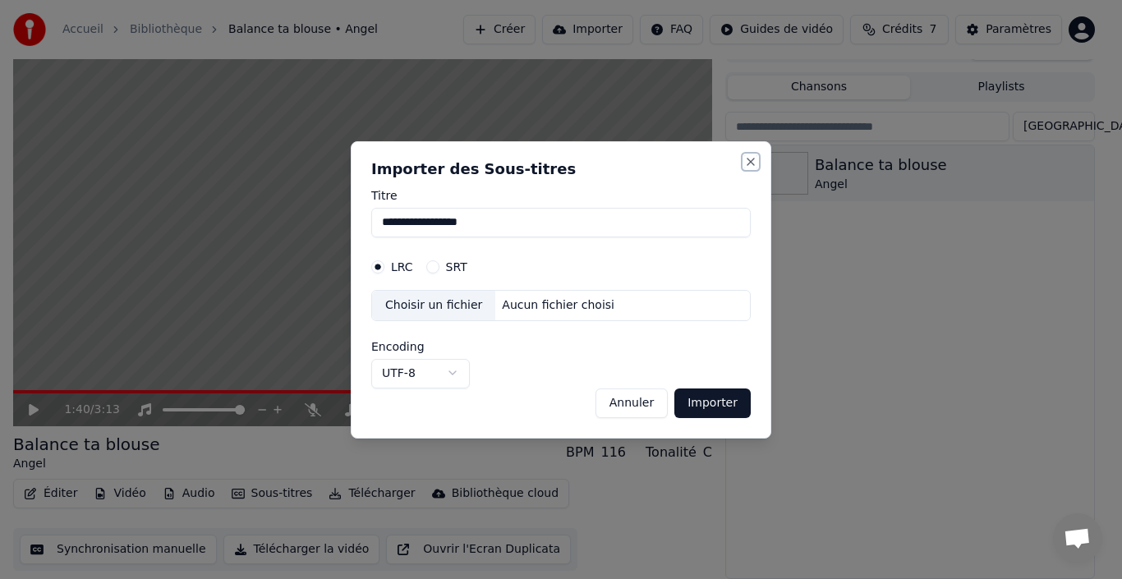
click at [748, 164] on button "Close" at bounding box center [750, 161] width 13 height 13
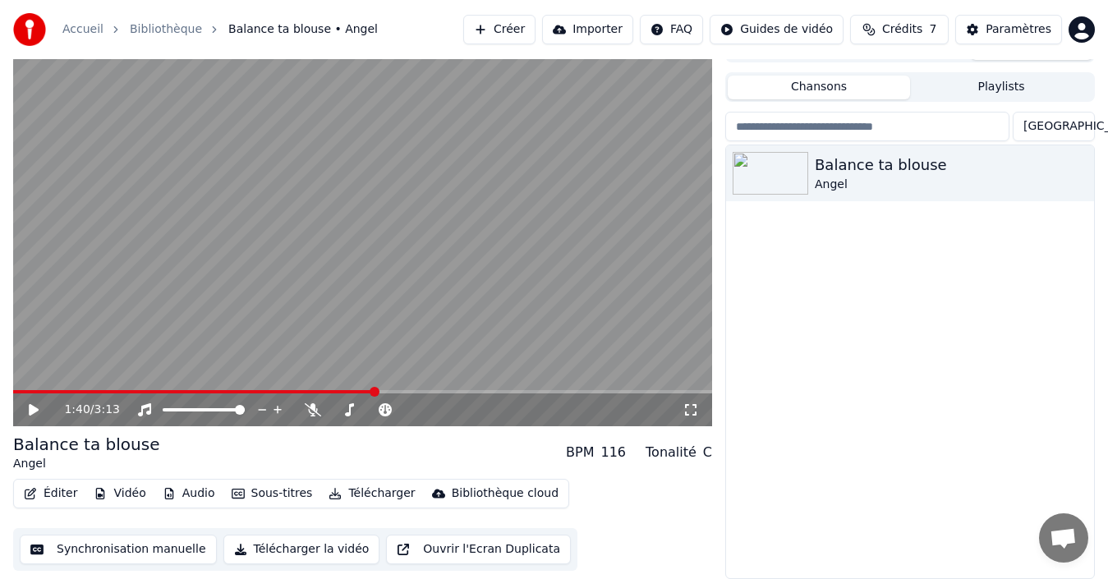
click at [373, 390] on span at bounding box center [374, 392] width 10 height 10
click at [33, 408] on icon at bounding box center [34, 409] width 10 height 11
click at [33, 408] on icon at bounding box center [34, 410] width 8 height 10
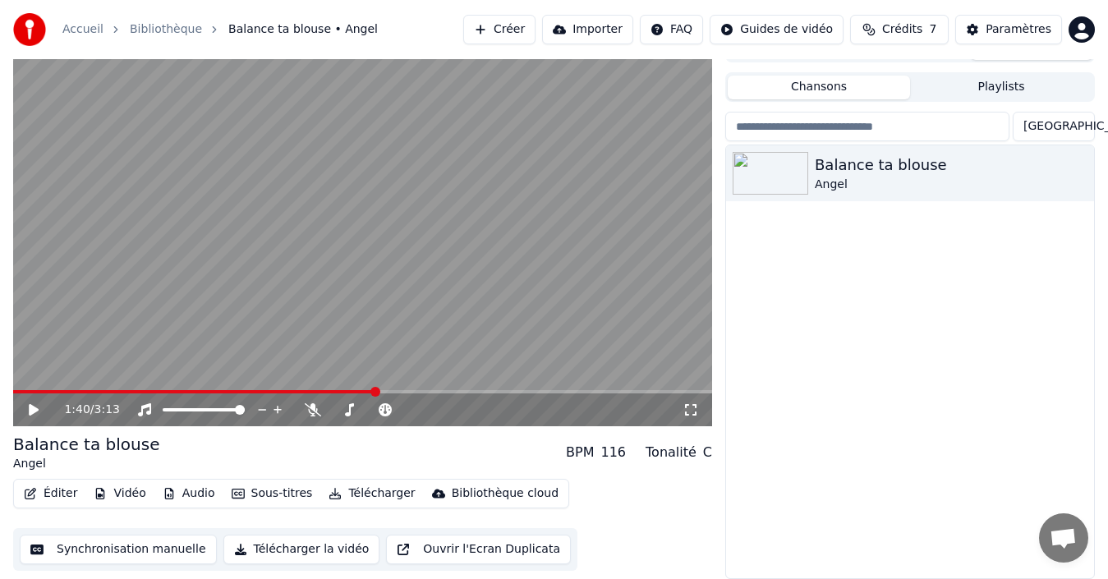
click at [33, 408] on icon at bounding box center [34, 409] width 10 height 11
click at [33, 408] on icon at bounding box center [34, 410] width 8 height 10
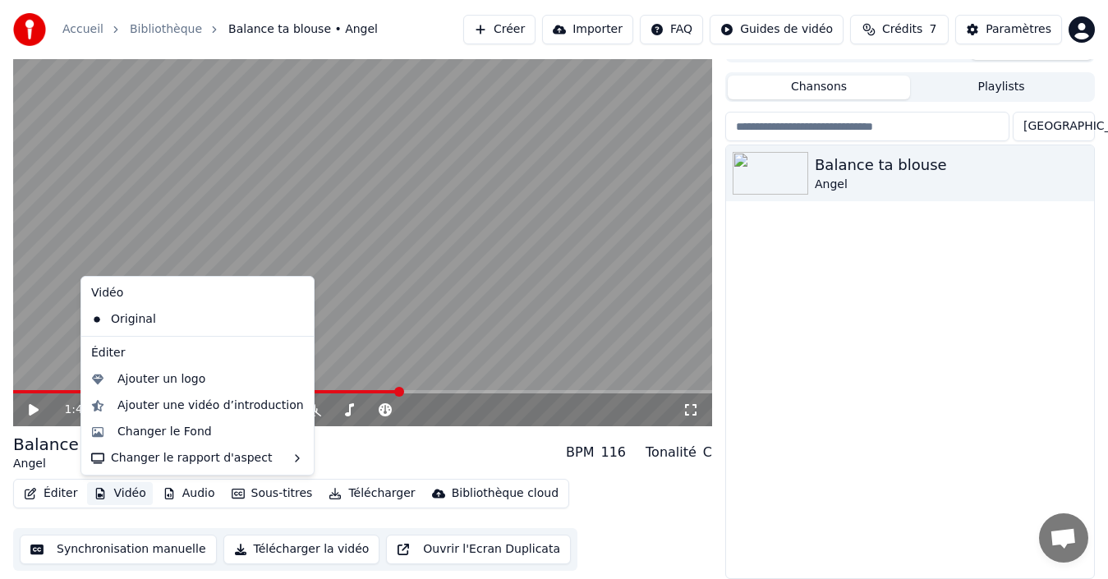
click at [111, 494] on button "Vidéo" at bounding box center [119, 493] width 65 height 23
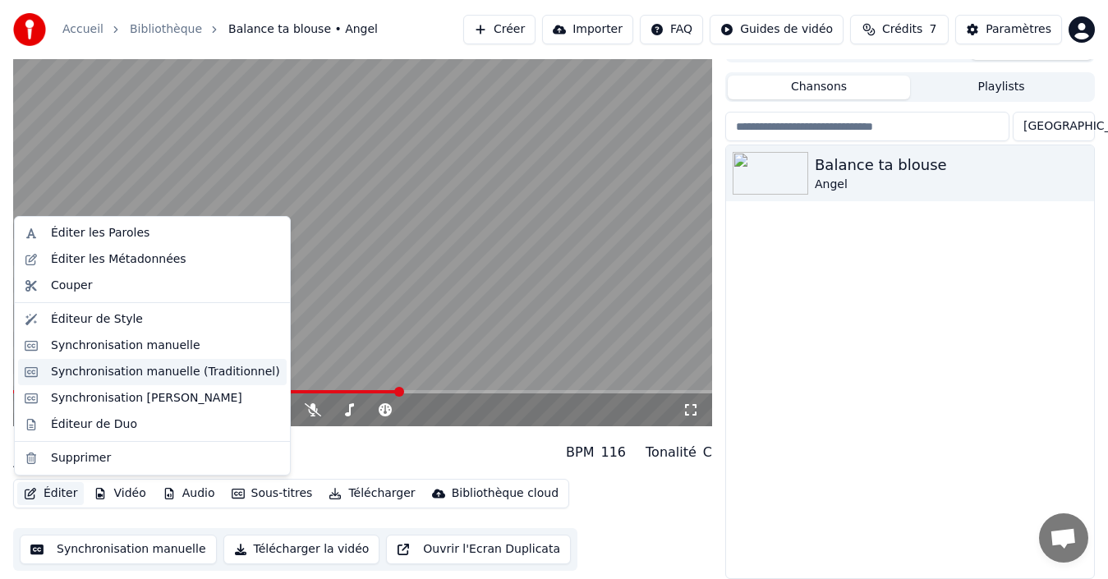
click at [126, 368] on div "Synchronisation manuelle (Traditionnel)" at bounding box center [165, 372] width 229 height 16
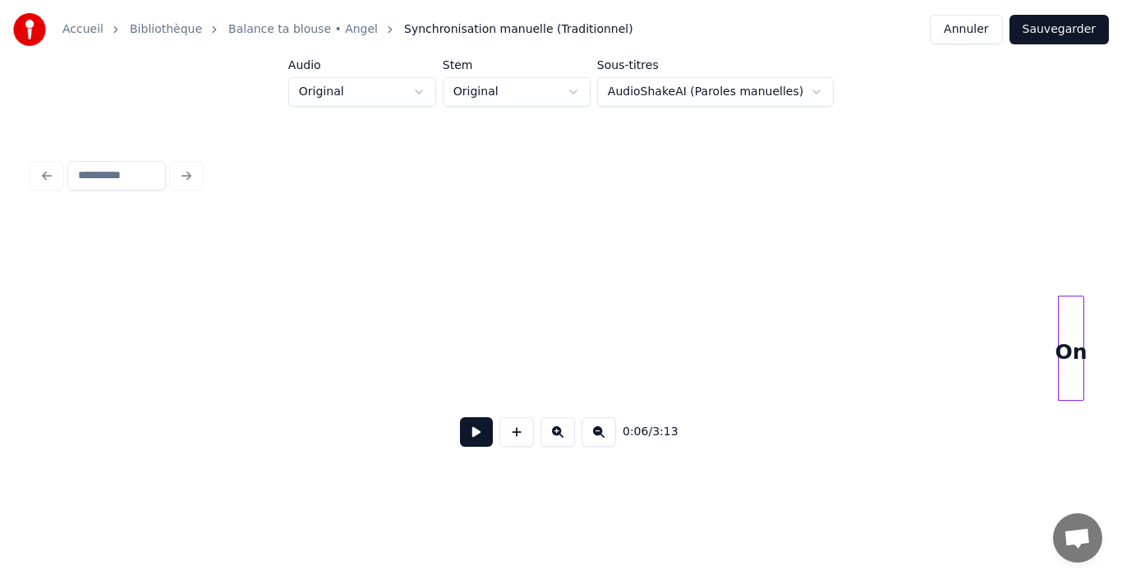
click at [279, 28] on link "Balance ta blouse • Angel" at bounding box center [302, 29] width 149 height 16
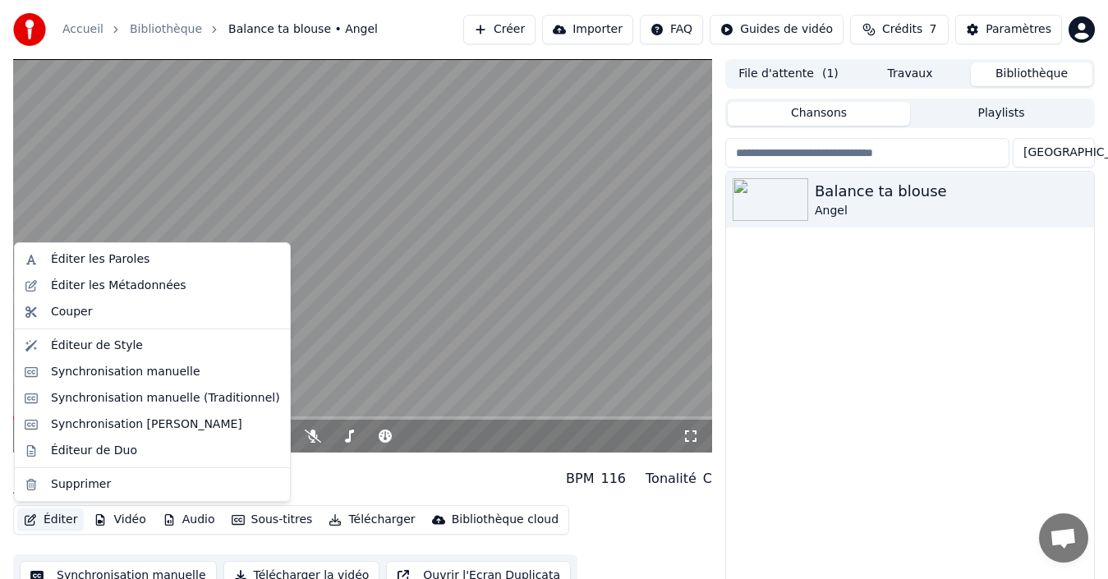
click at [61, 525] on button "Éditer" at bounding box center [50, 519] width 67 height 23
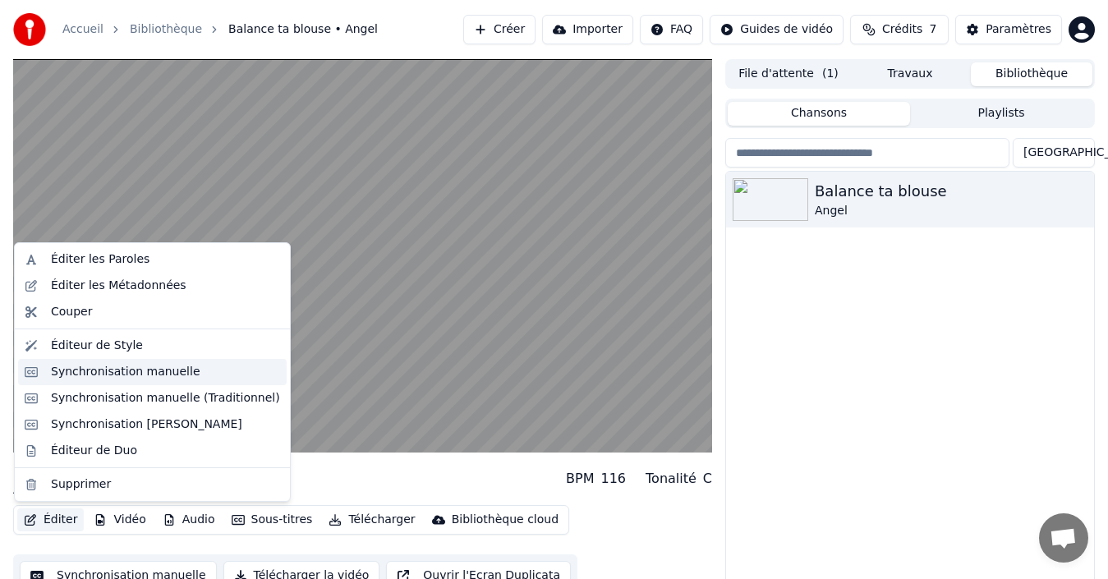
click at [129, 374] on div "Synchronisation manuelle" at bounding box center [125, 372] width 149 height 16
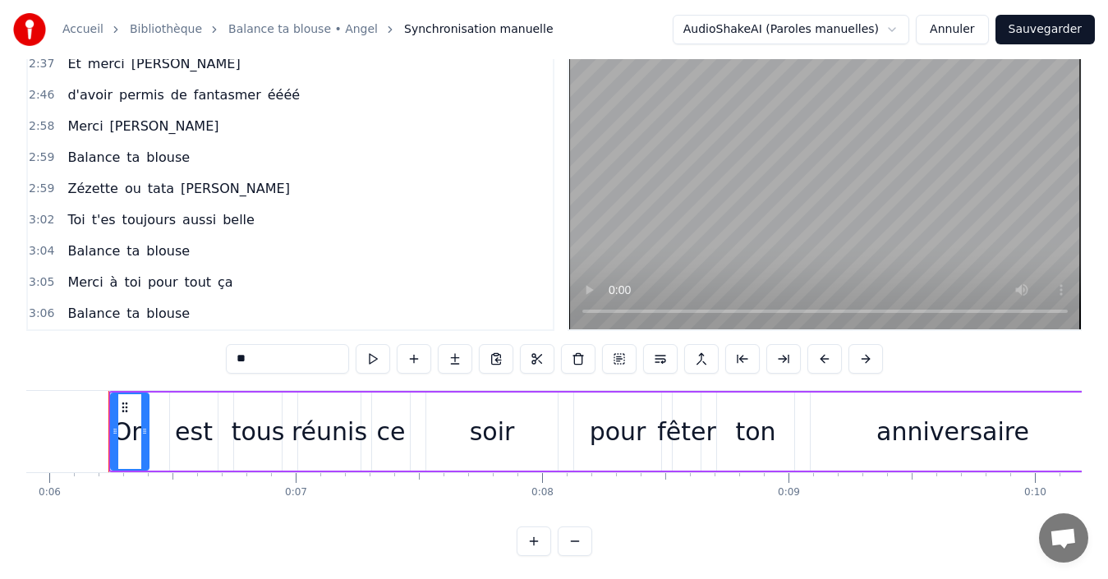
scroll to position [62, 0]
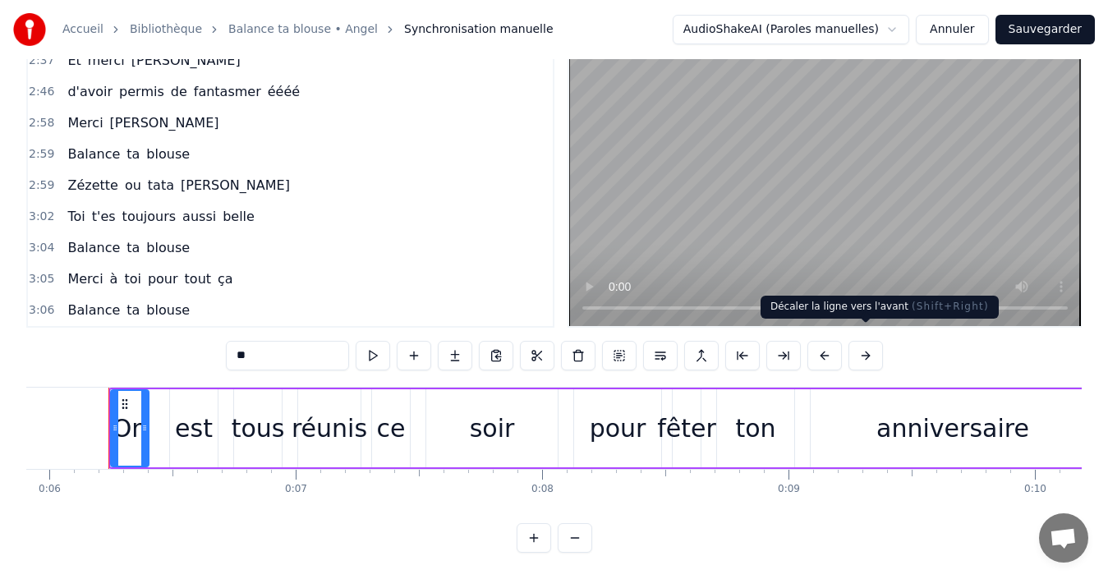
click at [865, 344] on button at bounding box center [865, 356] width 34 height 30
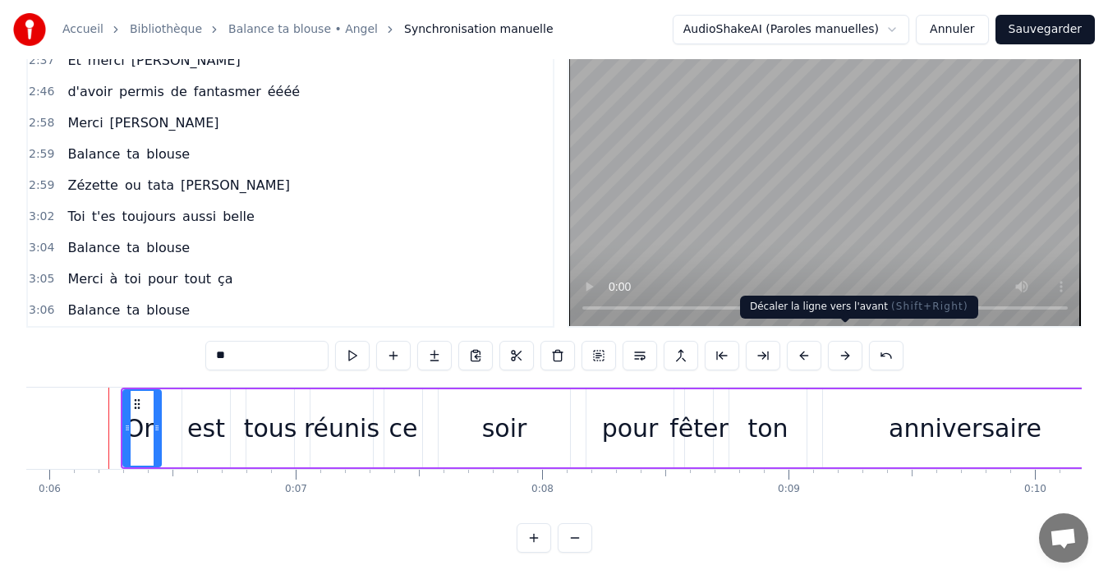
click at [850, 346] on button at bounding box center [845, 356] width 34 height 30
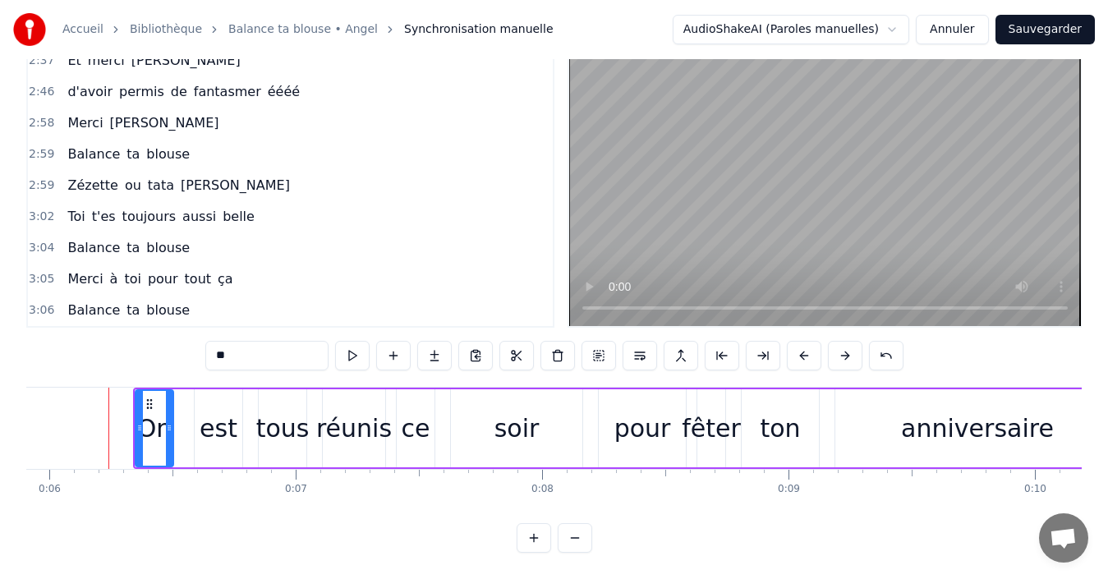
click at [905, 28] on html "Accueil Bibliothèque Balance ta blouse • Angel Synchronisation manuelle AudioSh…" at bounding box center [554, 265] width 1108 height 626
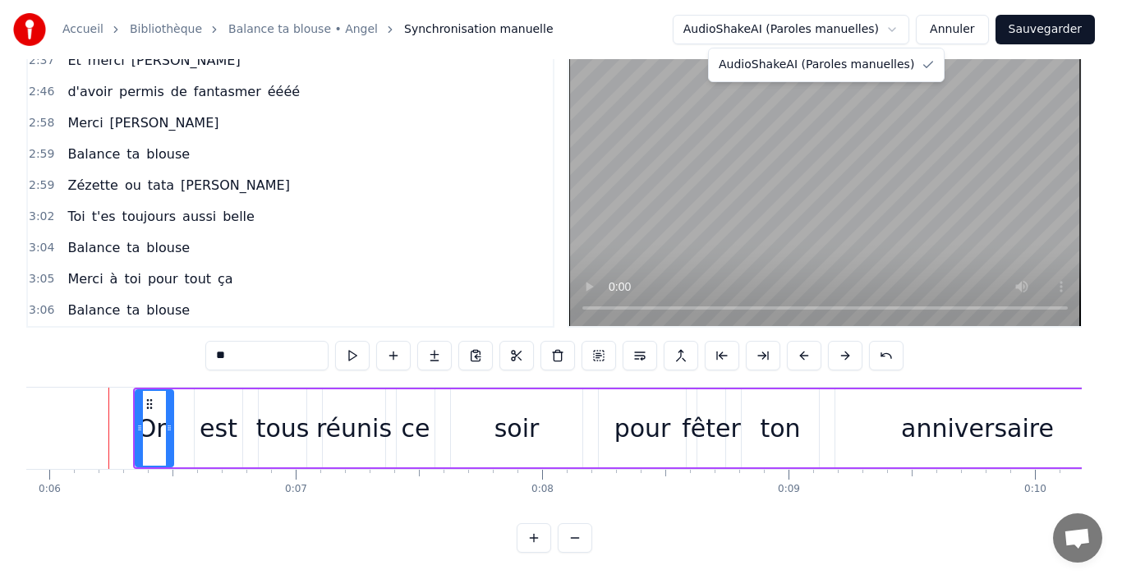
click at [962, 31] on html "Accueil Bibliothèque Balance ta blouse • Angel Synchronisation manuelle AudioSh…" at bounding box center [561, 265] width 1122 height 626
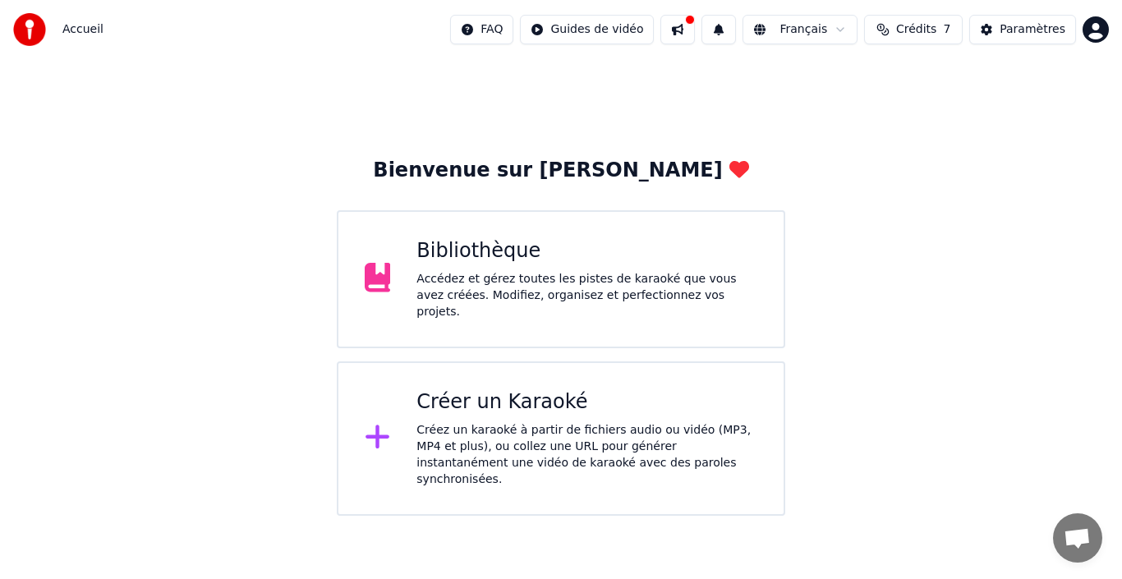
click at [436, 295] on div "Accédez et gérez toutes les pistes de karaoké que vous avez créées. Modifiez, o…" at bounding box center [586, 295] width 341 height 49
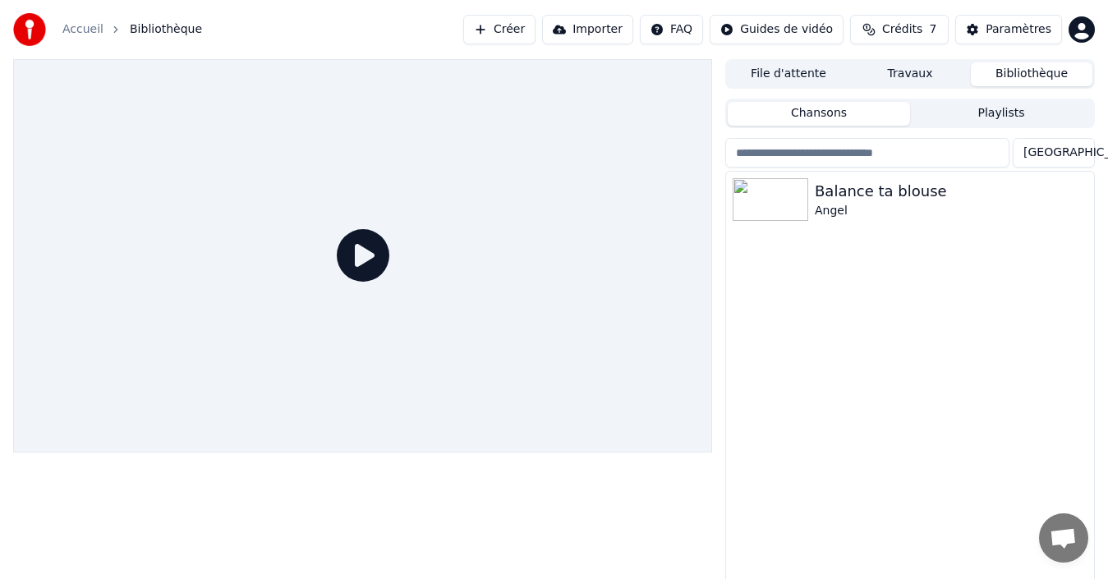
click at [351, 254] on icon at bounding box center [363, 255] width 53 height 53
click at [373, 256] on icon at bounding box center [363, 255] width 53 height 53
click at [766, 201] on img at bounding box center [770, 199] width 76 height 43
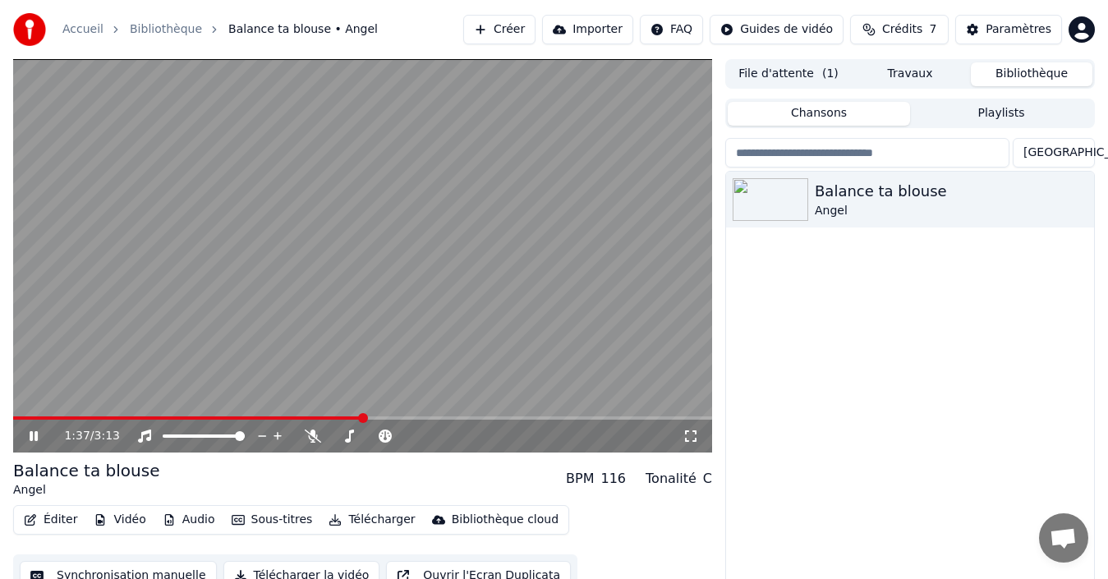
click at [368, 417] on span at bounding box center [363, 418] width 10 height 10
click at [375, 415] on span at bounding box center [374, 418] width 10 height 10
click at [400, 418] on span at bounding box center [395, 418] width 10 height 10
click at [37, 443] on div "2:34 / 3:13" at bounding box center [363, 436] width 686 height 16
click at [34, 434] on icon at bounding box center [45, 435] width 38 height 13
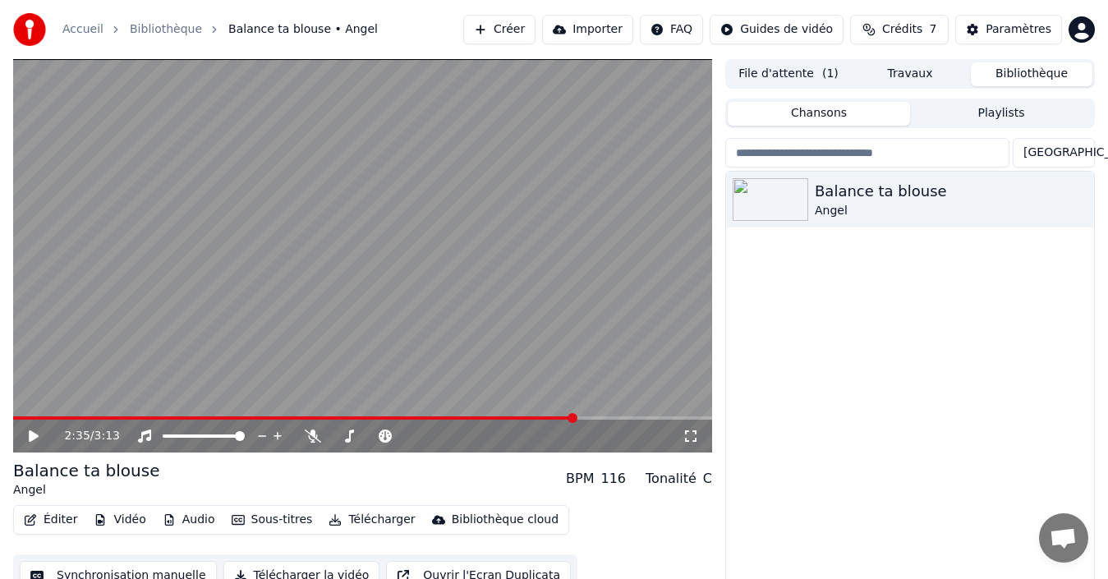
click at [825, 295] on div "Balance ta blouse Angel" at bounding box center [910, 388] width 368 height 433
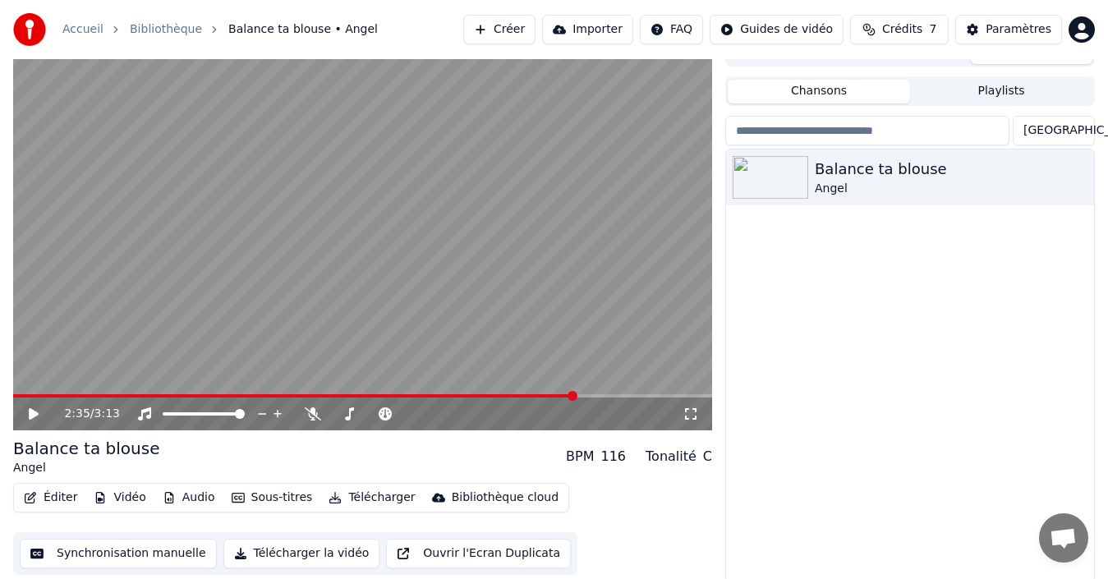
scroll to position [26, 0]
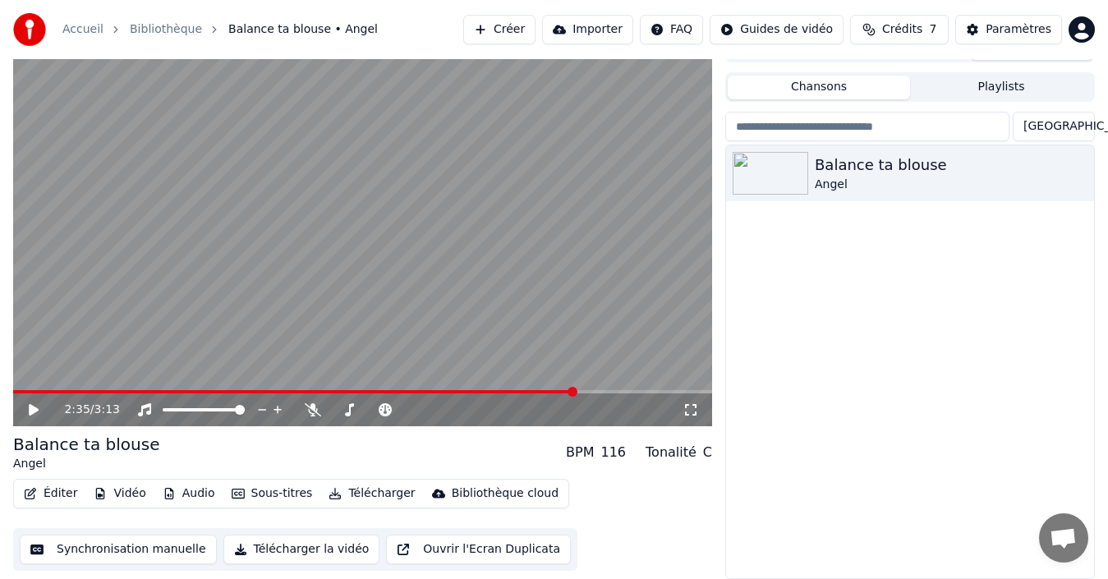
click at [58, 492] on button "Éditer" at bounding box center [50, 493] width 67 height 23
click at [776, 529] on div "Balance ta blouse Angel" at bounding box center [910, 361] width 368 height 433
click at [852, 172] on div "Balance ta blouse" at bounding box center [942, 165] width 256 height 23
click at [1079, 171] on icon "button" at bounding box center [1079, 172] width 16 height 13
click at [889, 412] on div "Balance ta blouse Angel" at bounding box center [910, 361] width 368 height 433
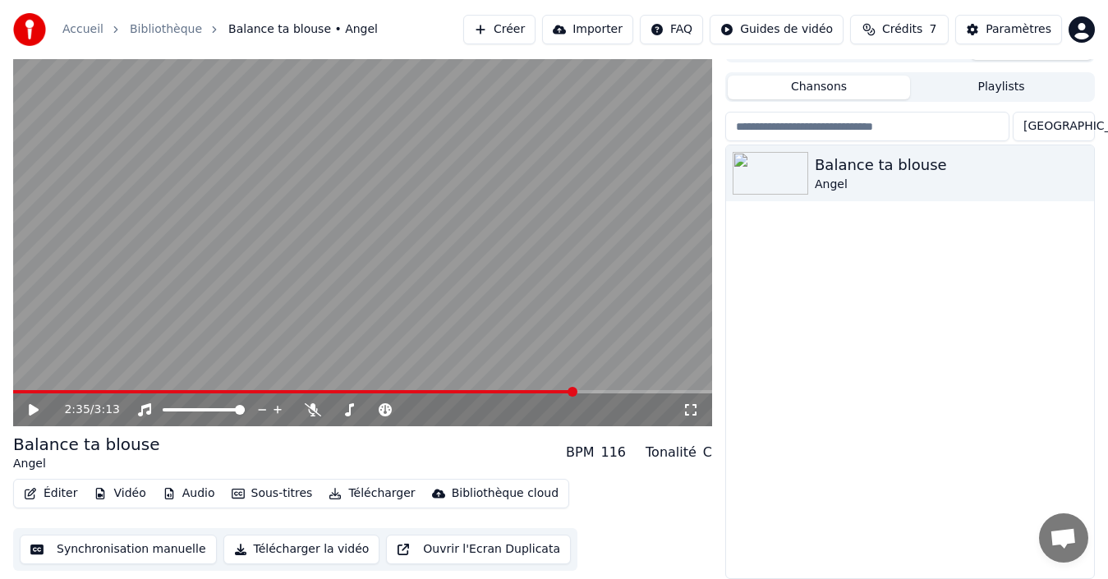
click at [171, 548] on button "Synchronisation manuelle" at bounding box center [118, 550] width 197 height 30
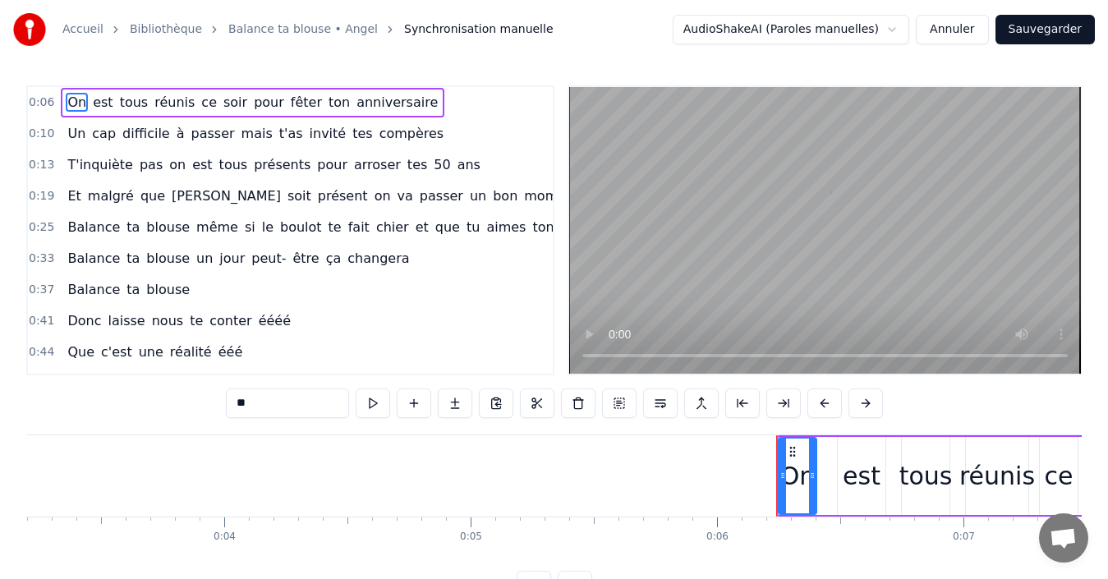
scroll to position [0, 1455]
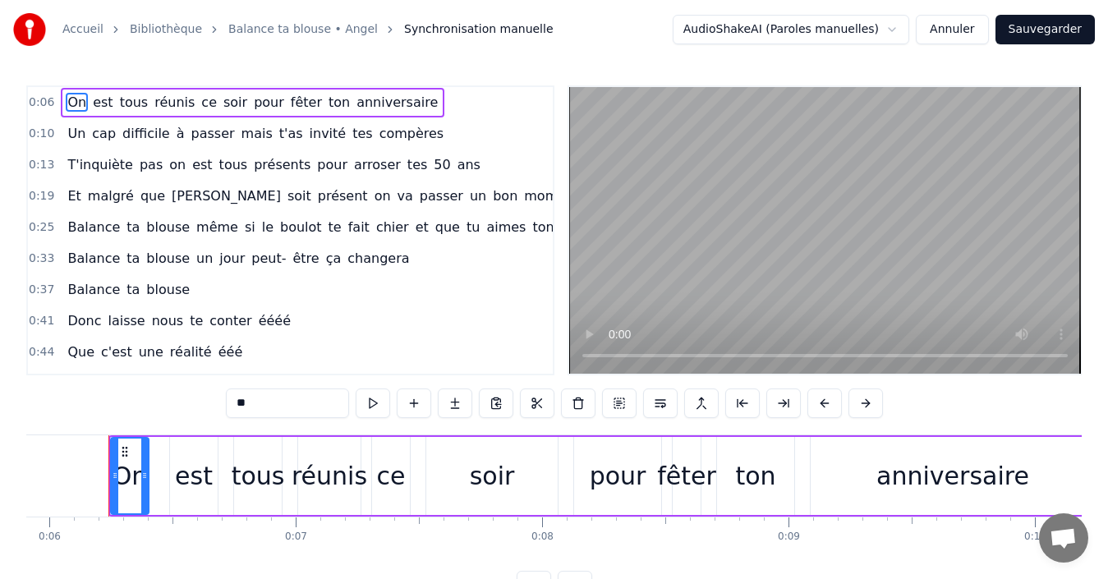
click at [177, 31] on link "Bibliothèque" at bounding box center [166, 29] width 72 height 16
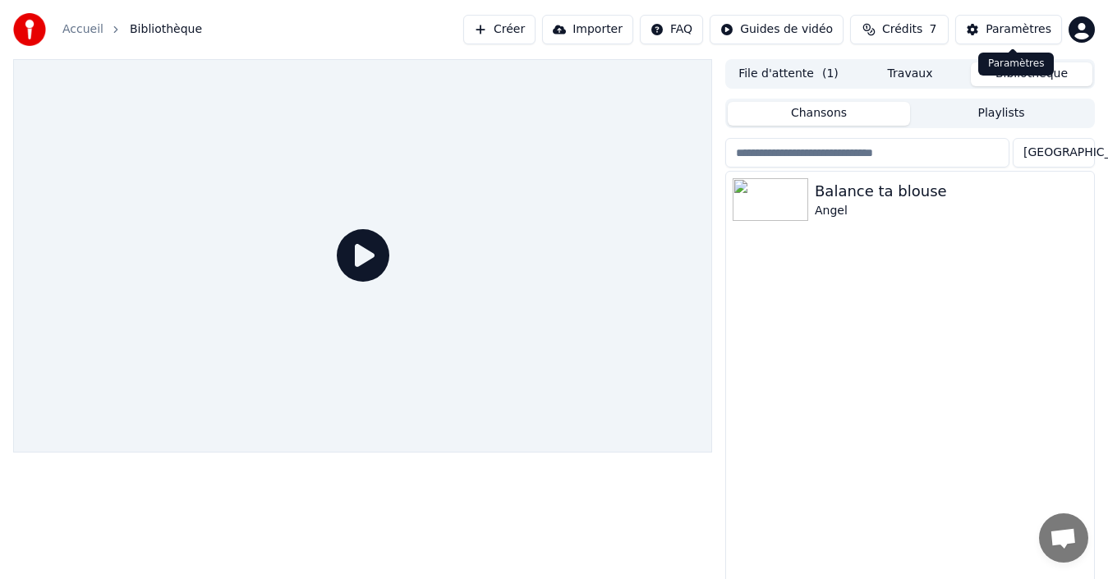
click at [1033, 24] on div "Paramètres" at bounding box center [1018, 29] width 66 height 16
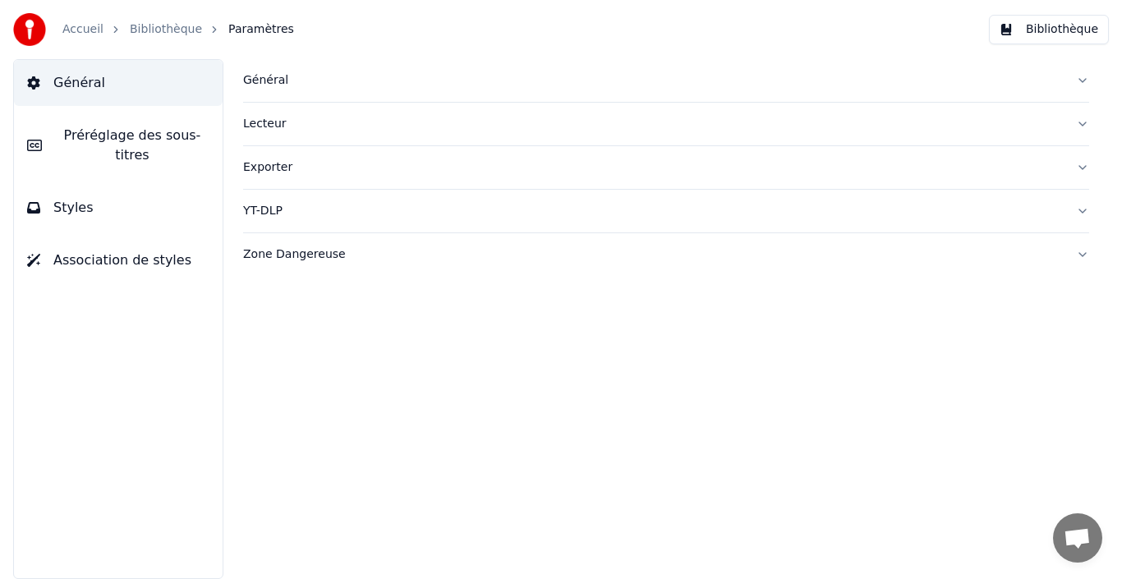
click at [71, 76] on span "Général" at bounding box center [79, 83] width 52 height 20
click at [83, 86] on span "Général" at bounding box center [79, 83] width 52 height 20
click at [82, 31] on link "Accueil" at bounding box center [82, 29] width 41 height 16
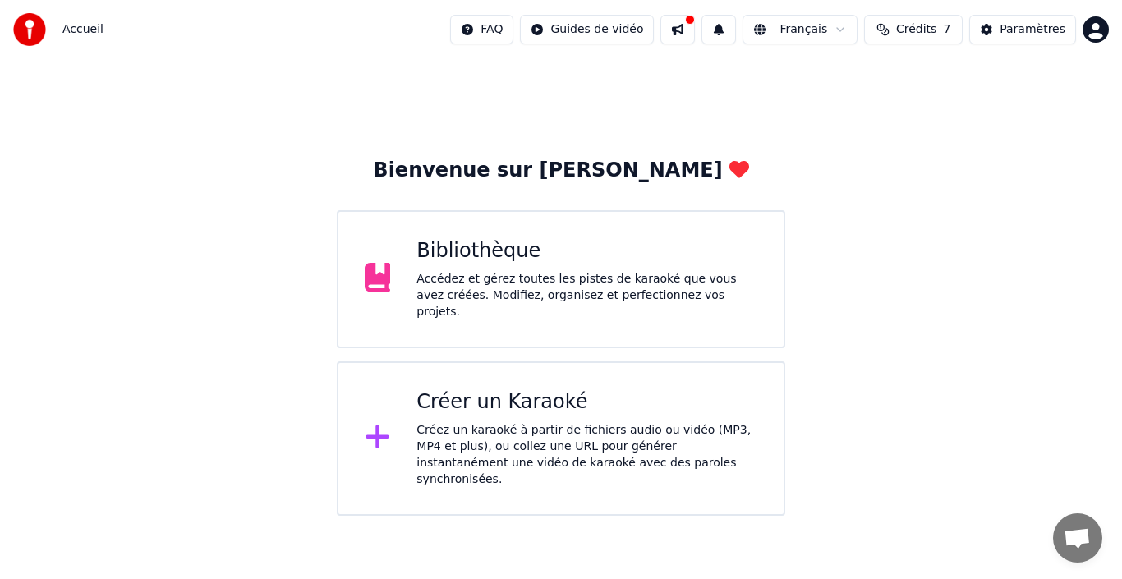
click at [569, 272] on div "Bibliothèque Accédez et gérez toutes les pistes de karaoké que vous avez créées…" at bounding box center [586, 279] width 341 height 82
